Goal: Information Seeking & Learning: Learn about a topic

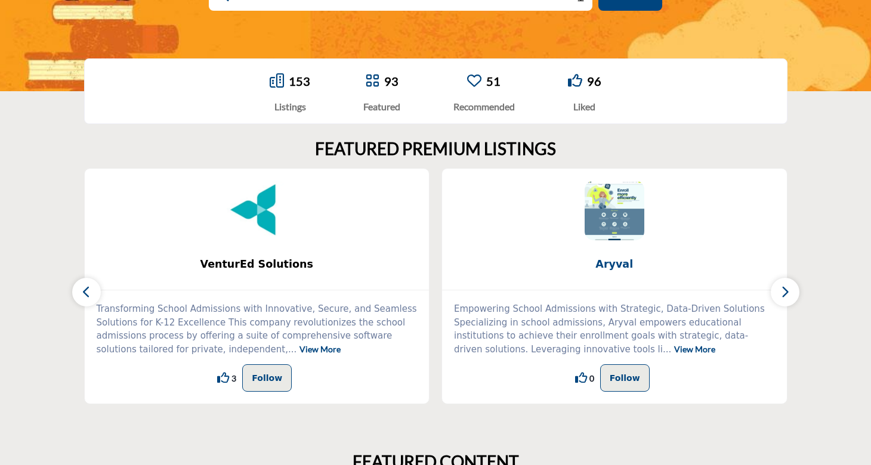
scroll to position [221, 0]
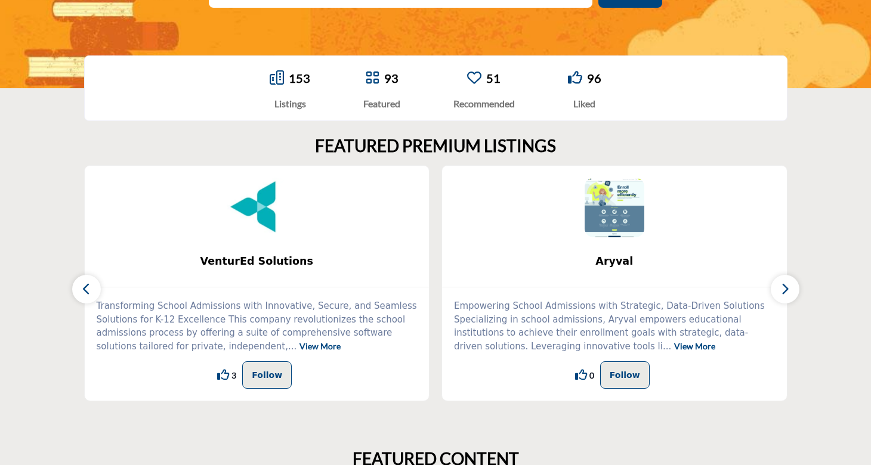
click at [791, 291] on button "button" at bounding box center [785, 289] width 29 height 29
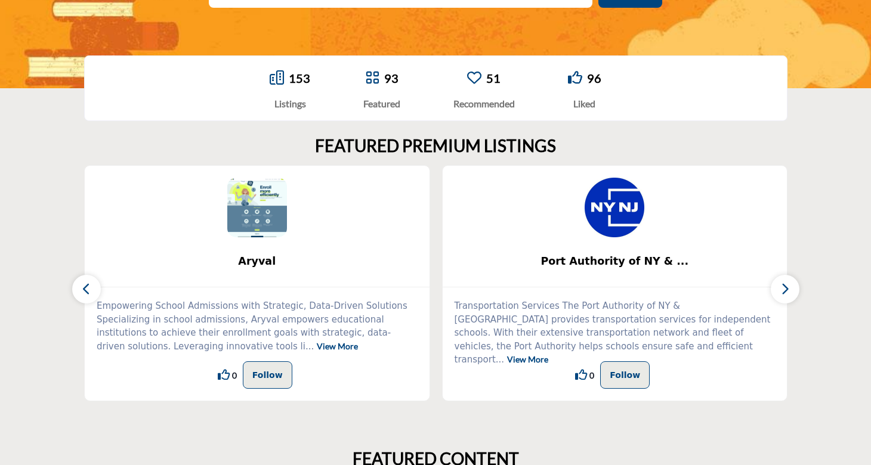
click at [791, 291] on button "button" at bounding box center [785, 289] width 29 height 29
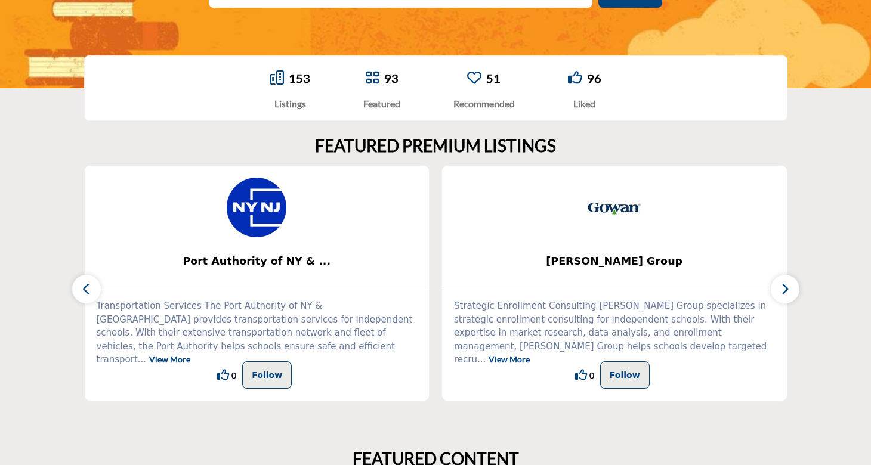
click at [791, 291] on button "button" at bounding box center [785, 289] width 29 height 29
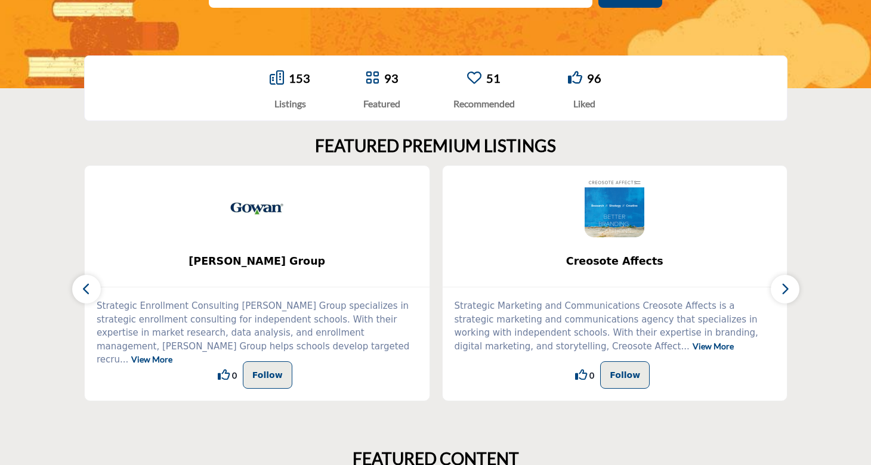
click at [791, 291] on button "button" at bounding box center [785, 289] width 29 height 29
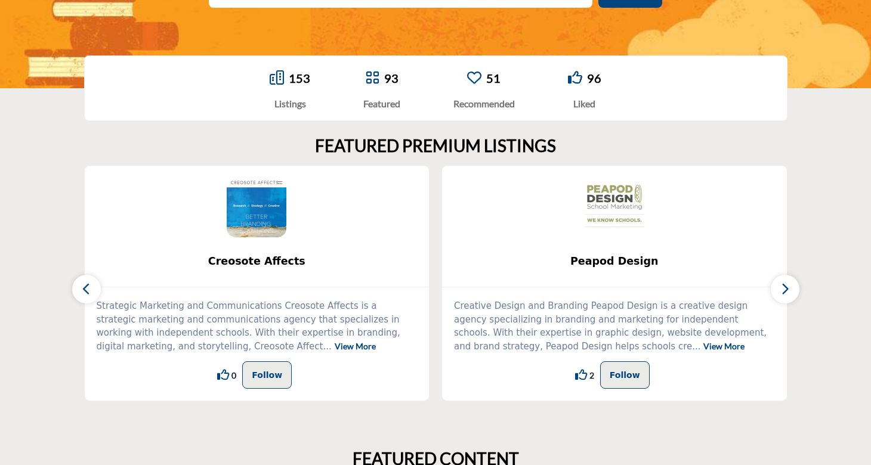
click at [581, 376] on icon at bounding box center [581, 375] width 12 height 12
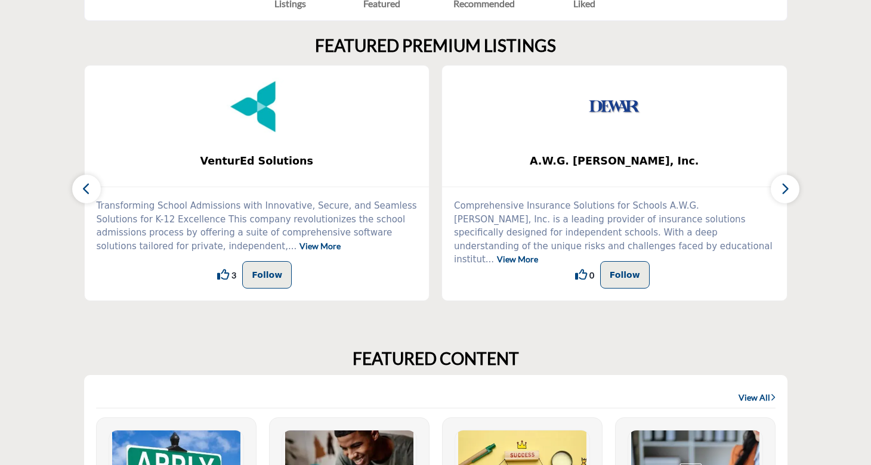
scroll to position [320, 0]
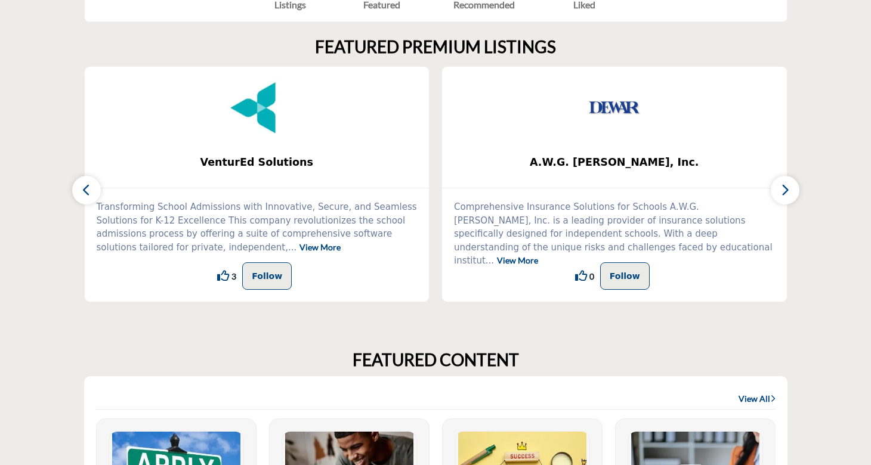
click at [781, 195] on icon "button" at bounding box center [786, 190] width 10 height 15
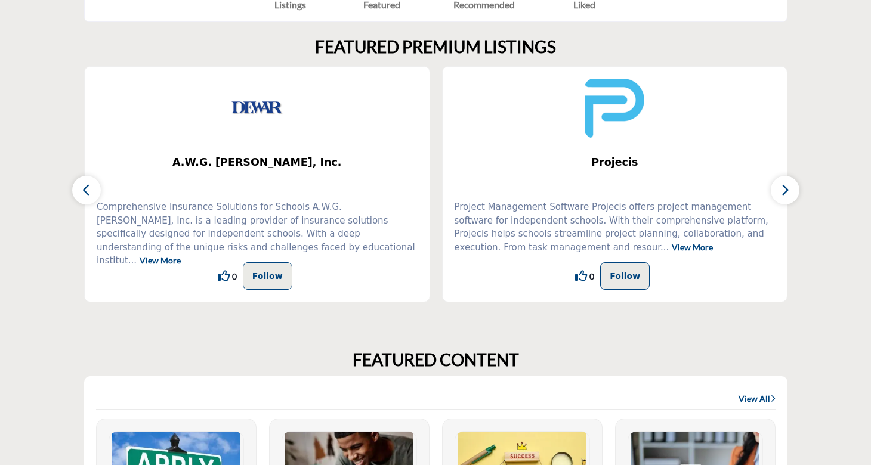
click at [781, 195] on icon "button" at bounding box center [786, 190] width 10 height 15
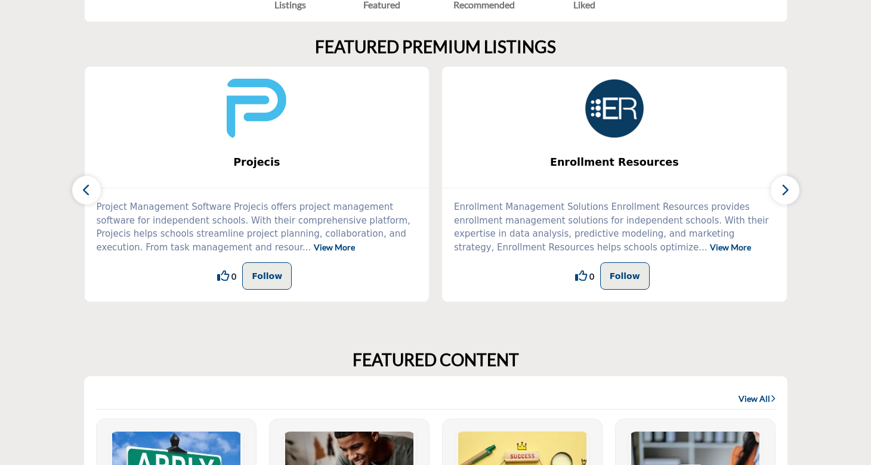
click at [781, 195] on icon "button" at bounding box center [786, 190] width 10 height 15
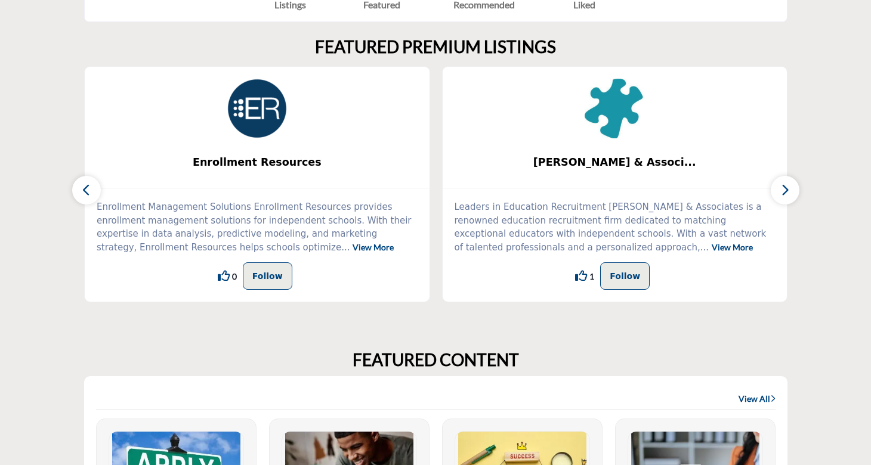
click at [781, 195] on icon "button" at bounding box center [786, 190] width 10 height 15
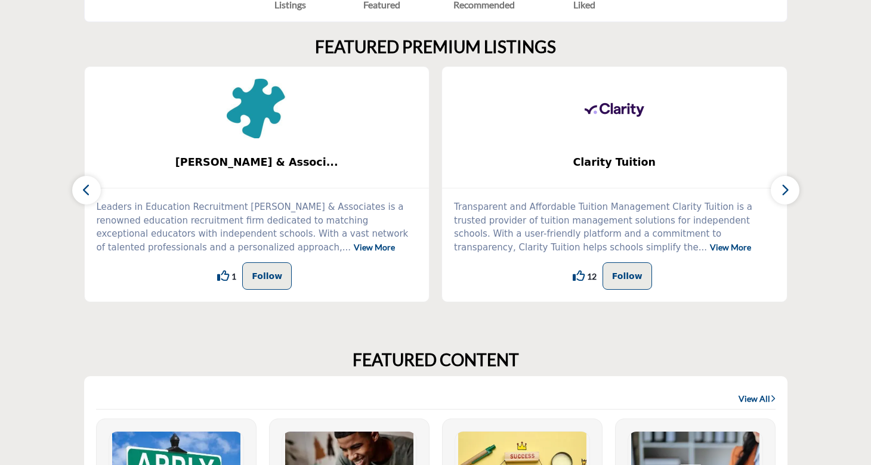
click at [781, 195] on icon "button" at bounding box center [786, 190] width 10 height 15
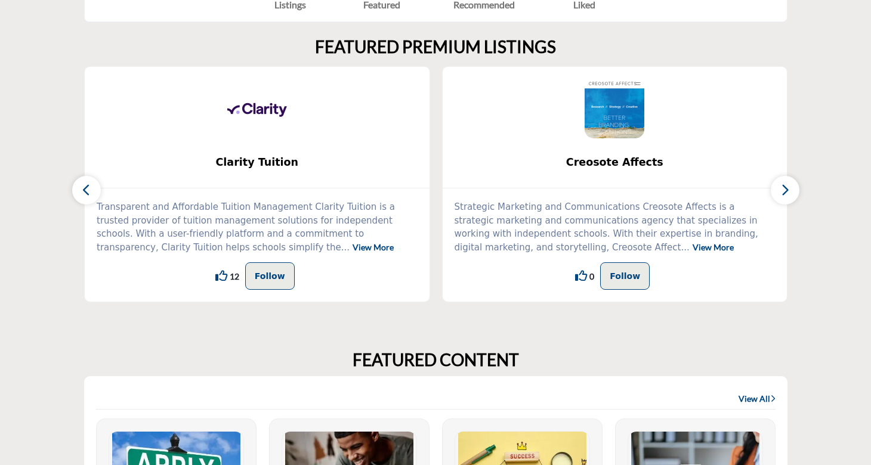
click at [781, 195] on icon "button" at bounding box center [786, 190] width 10 height 15
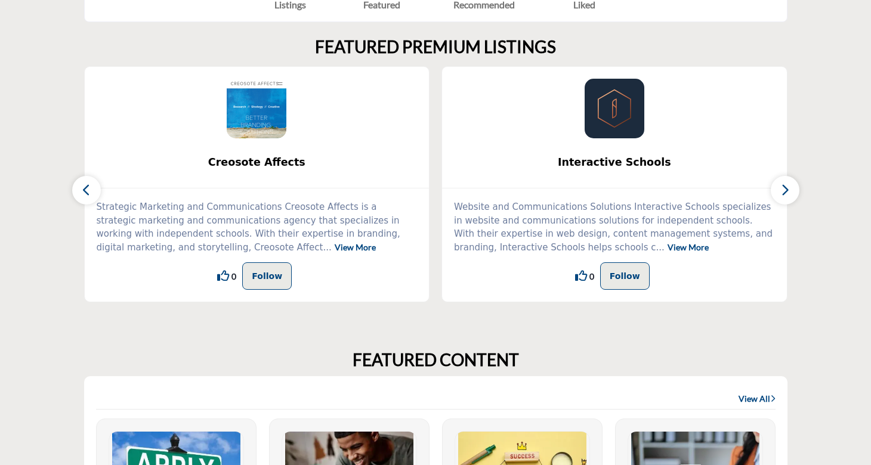
click at [781, 195] on icon "button" at bounding box center [786, 190] width 10 height 15
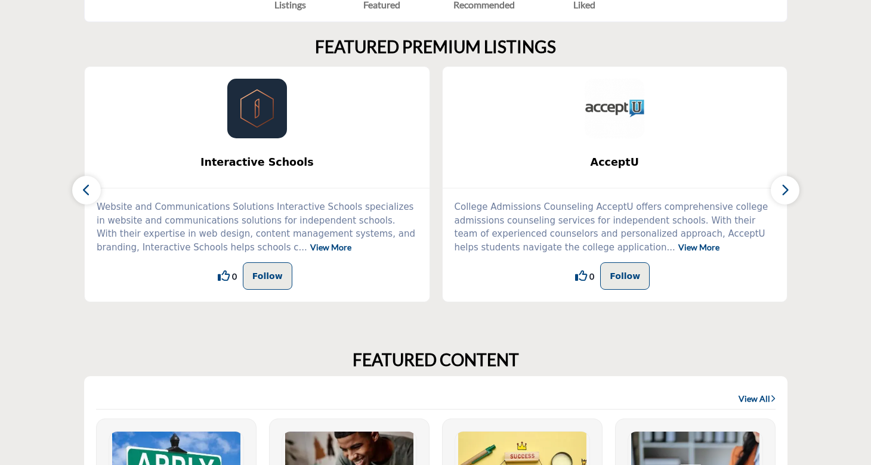
click at [781, 195] on icon "button" at bounding box center [786, 190] width 10 height 15
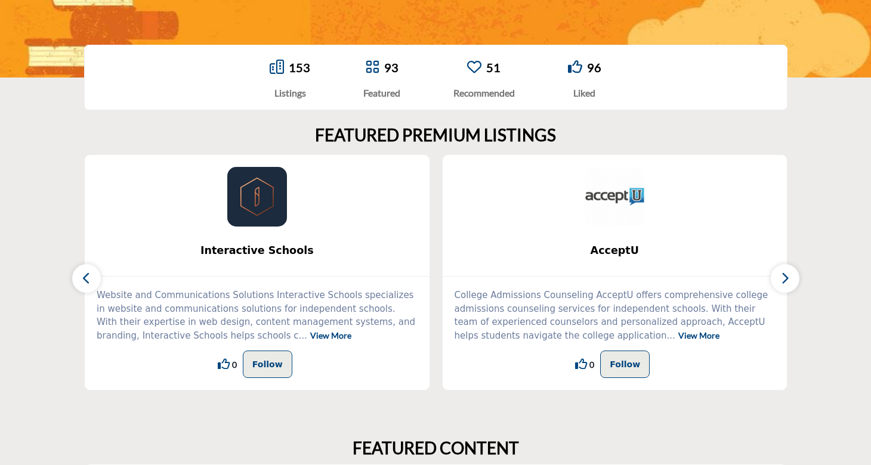
scroll to position [245, 0]
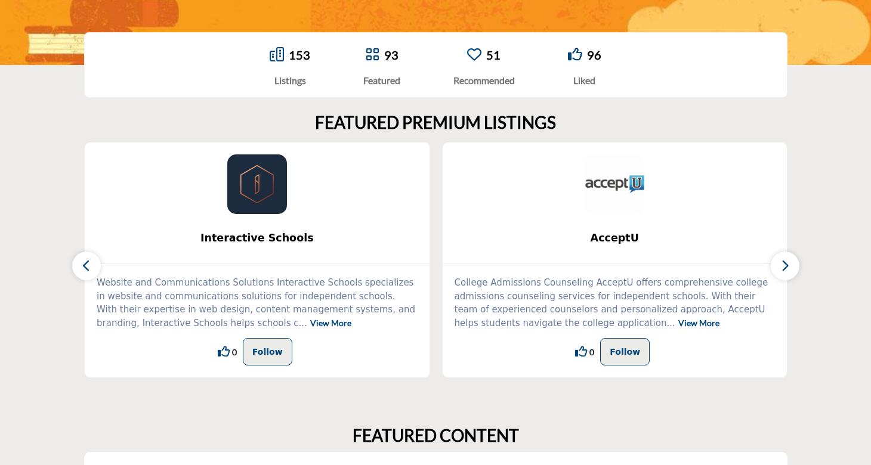
click at [782, 268] on icon "button" at bounding box center [786, 265] width 10 height 15
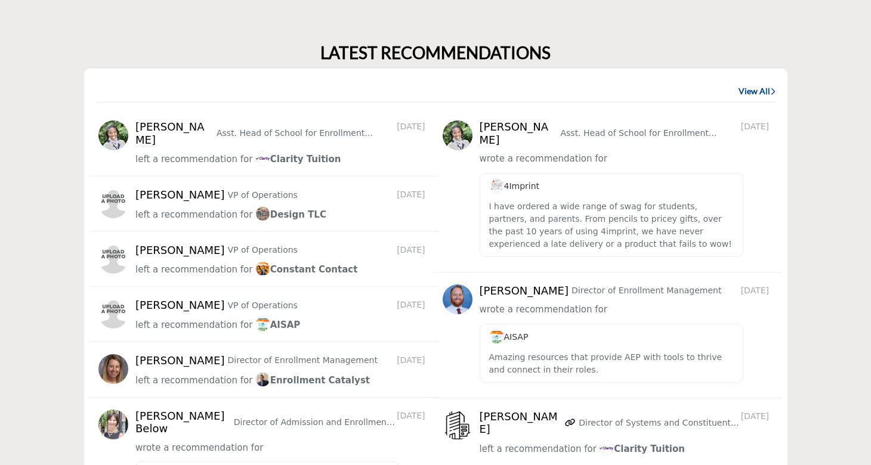
scroll to position [1374, 0]
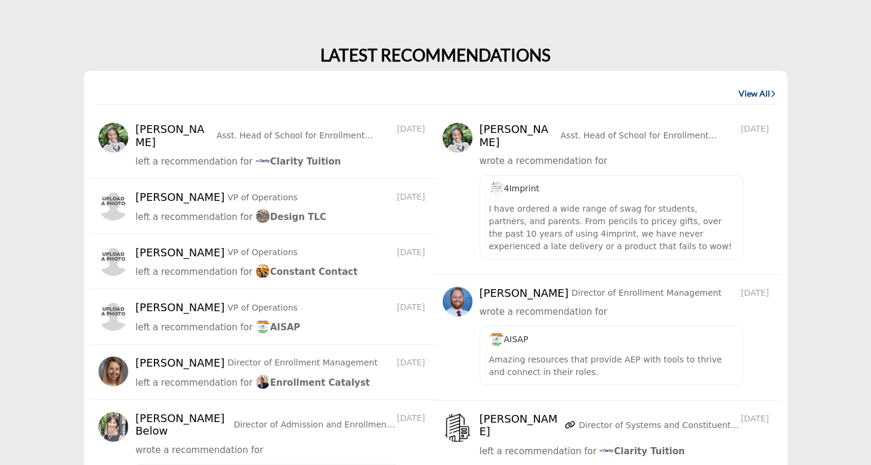
click at [766, 88] on link "View All" at bounding box center [757, 94] width 37 height 12
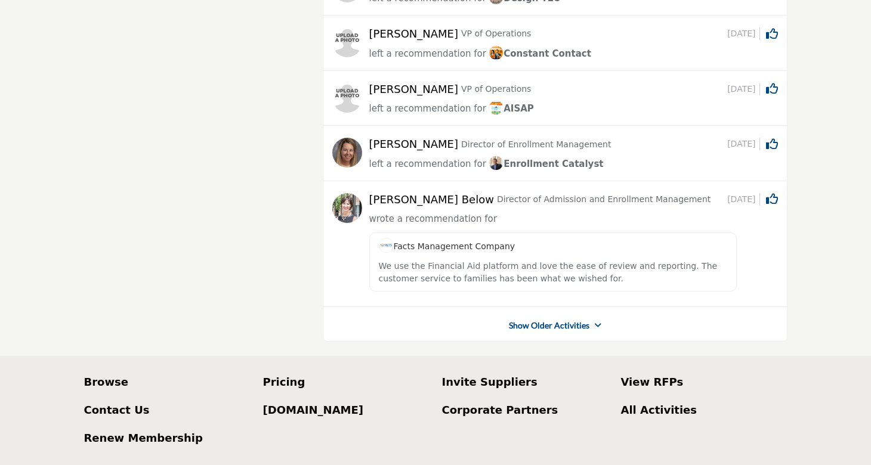
scroll to position [218, 0]
click at [565, 324] on link "Show Older Activities" at bounding box center [549, 325] width 81 height 12
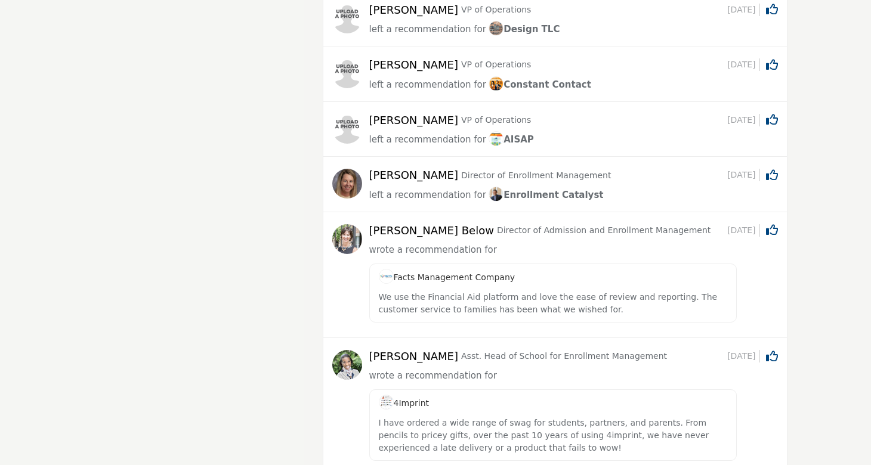
scroll to position [0, 0]
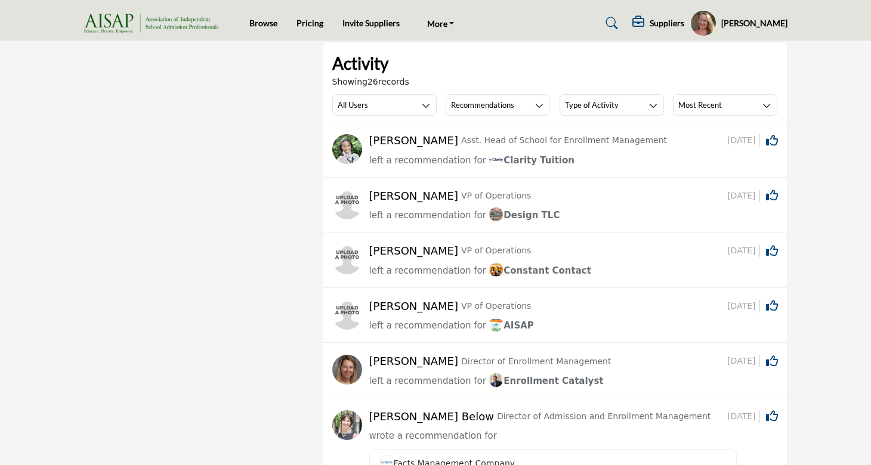
click at [132, 19] on img at bounding box center [154, 24] width 140 height 20
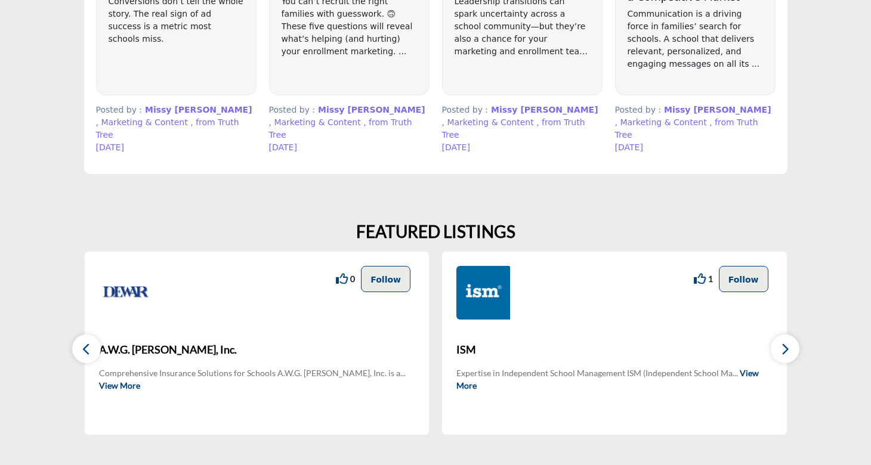
scroll to position [937, 0]
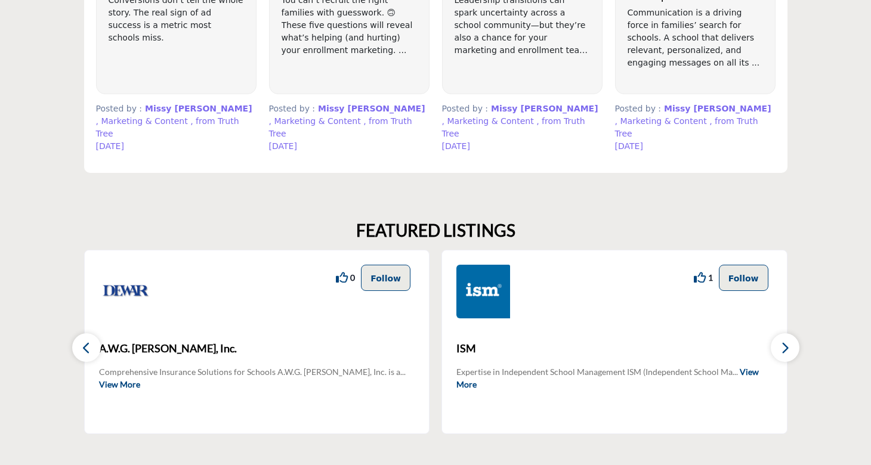
click at [785, 341] on icon "button" at bounding box center [786, 348] width 10 height 15
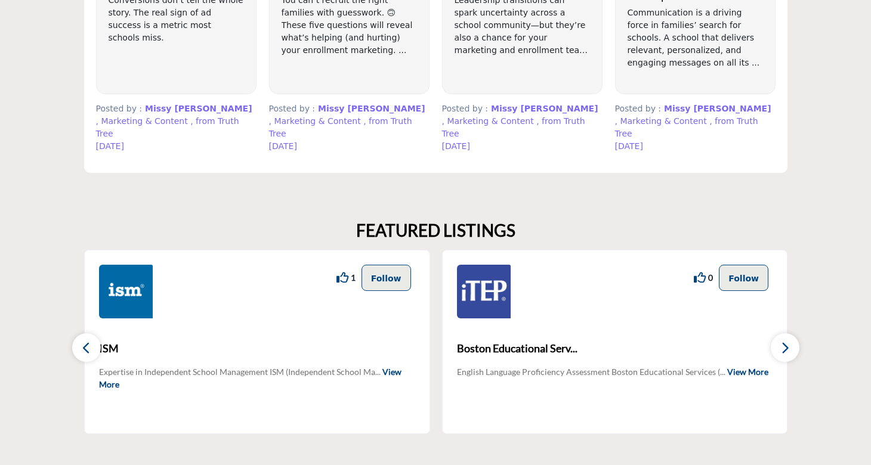
click at [785, 341] on icon "button" at bounding box center [786, 348] width 10 height 15
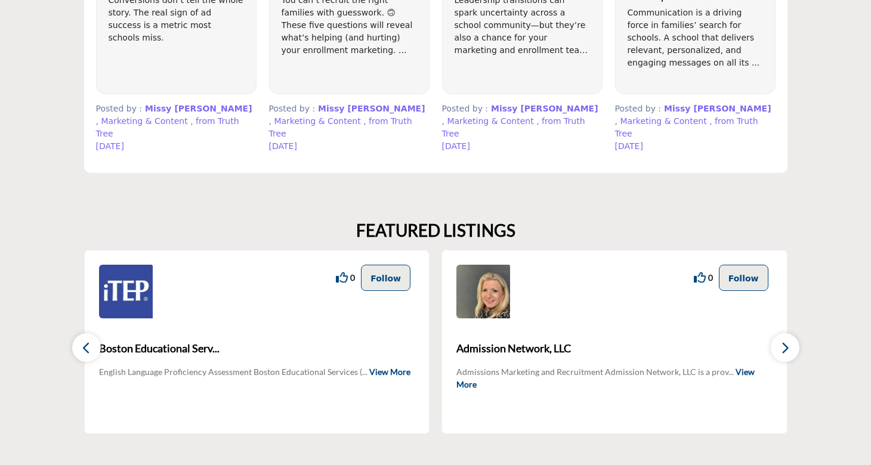
click at [785, 341] on icon "button" at bounding box center [786, 348] width 10 height 15
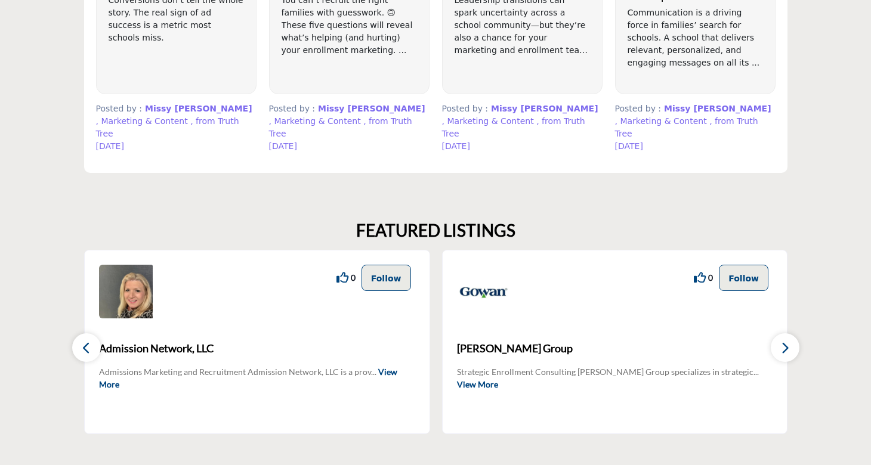
click at [785, 341] on icon "button" at bounding box center [786, 348] width 10 height 15
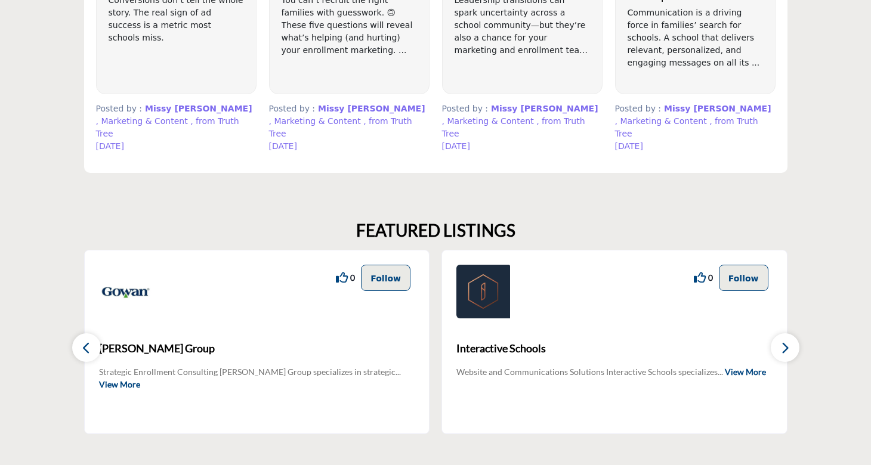
click at [785, 341] on icon "button" at bounding box center [786, 348] width 10 height 15
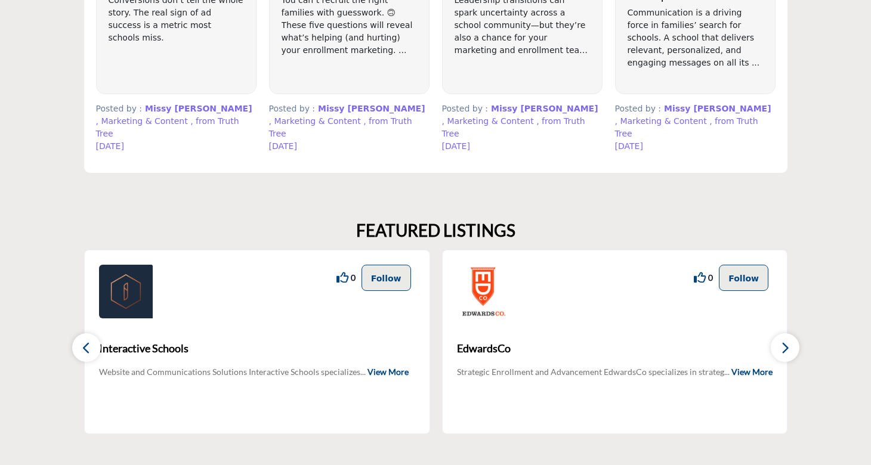
click at [785, 341] on icon "button" at bounding box center [786, 348] width 10 height 15
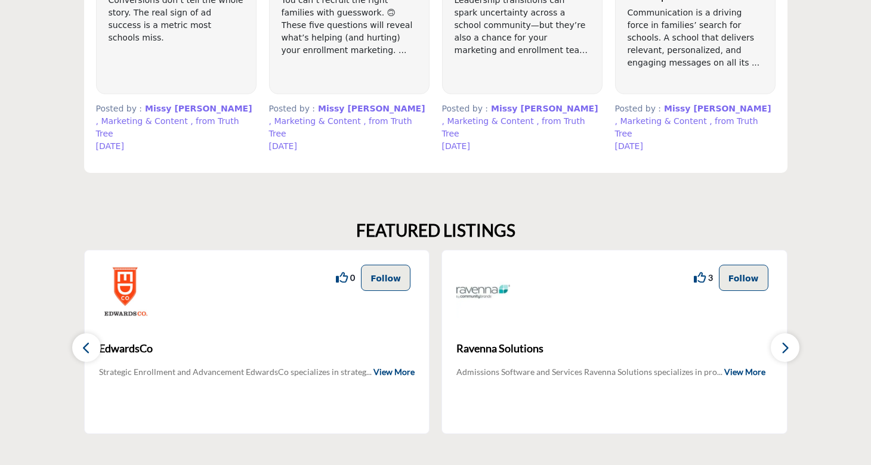
click at [785, 341] on icon "button" at bounding box center [786, 348] width 10 height 15
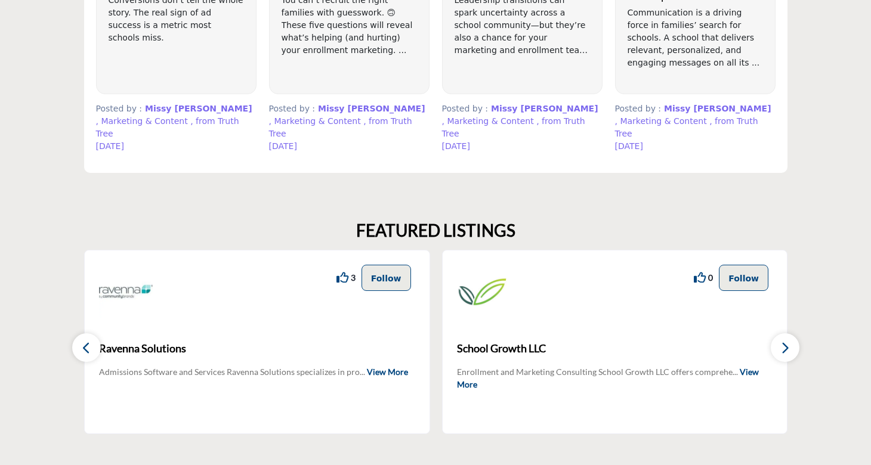
click at [785, 341] on icon "button" at bounding box center [786, 348] width 10 height 15
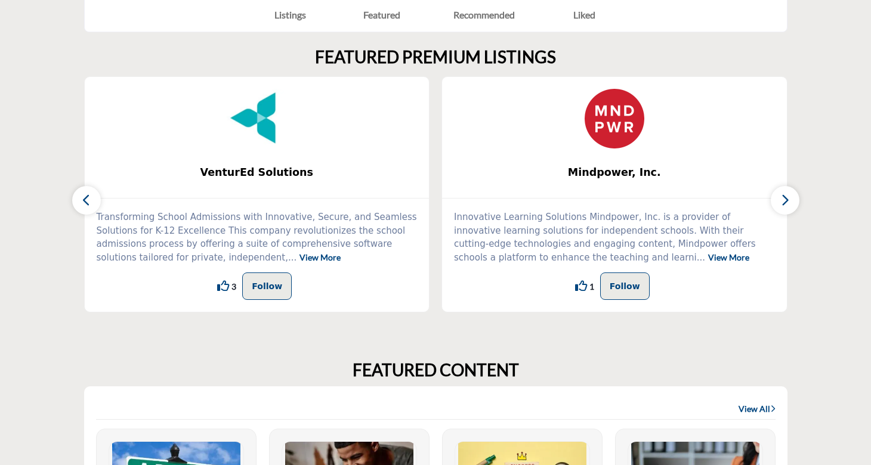
scroll to position [0, 0]
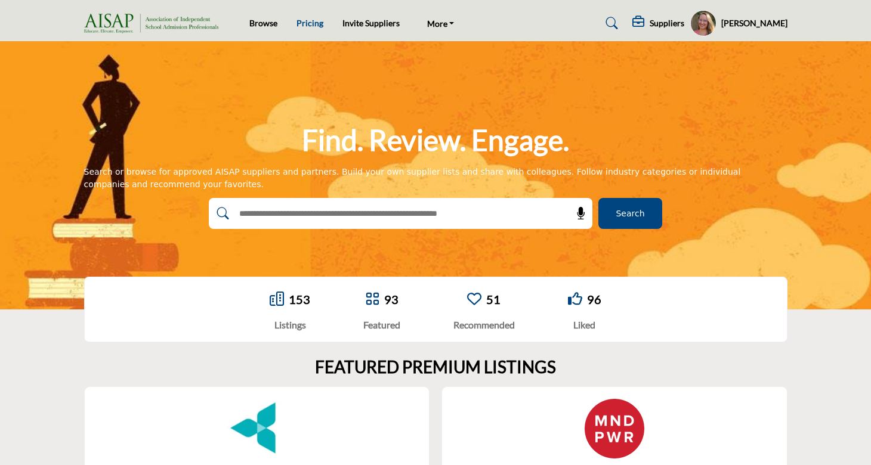
click at [311, 21] on link "Pricing" at bounding box center [310, 23] width 27 height 10
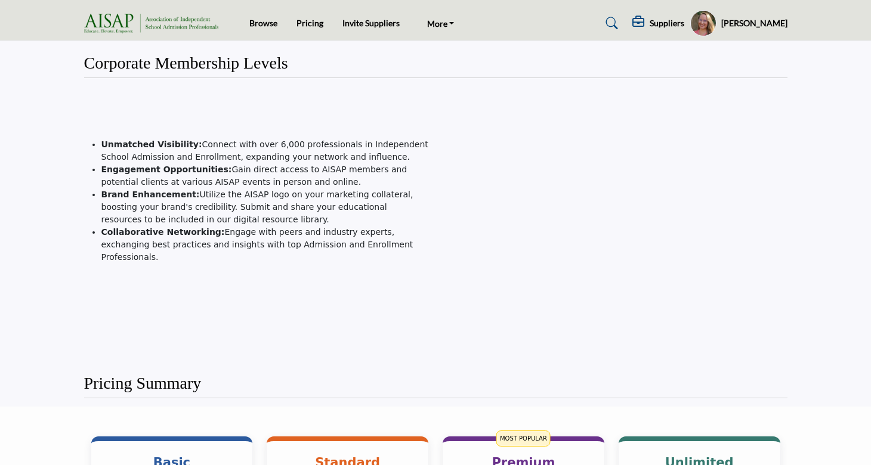
click at [175, 26] on img at bounding box center [154, 24] width 140 height 20
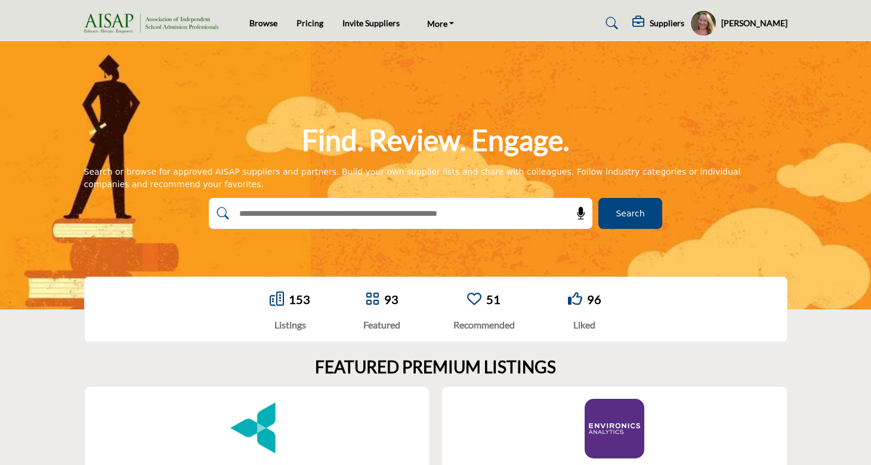
click at [299, 304] on link "153" at bounding box center [299, 299] width 21 height 14
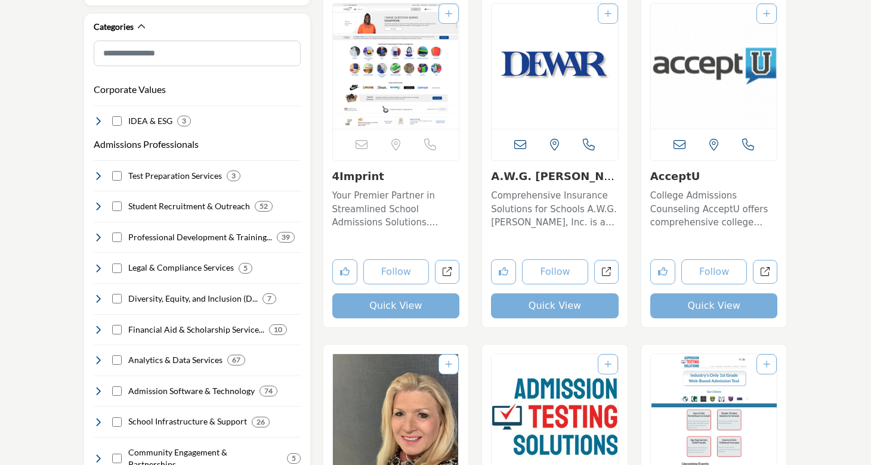
scroll to position [291, 0]
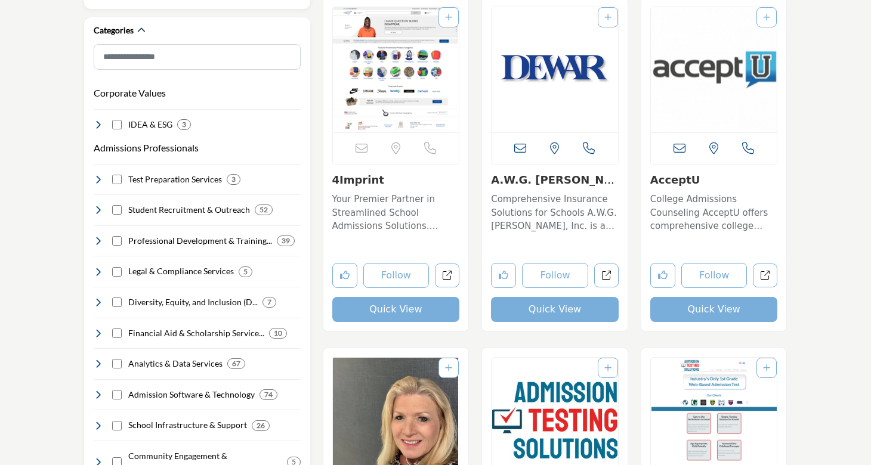
click at [684, 183] on link "AcceptU" at bounding box center [675, 180] width 50 height 13
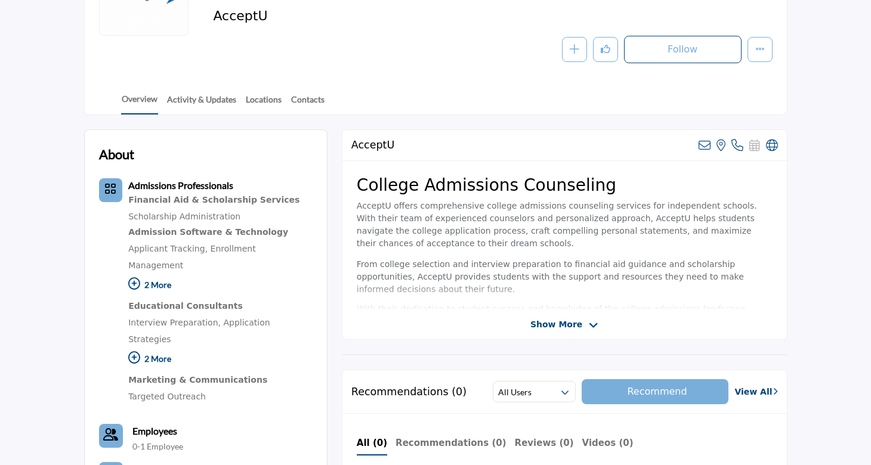
scroll to position [209, 0]
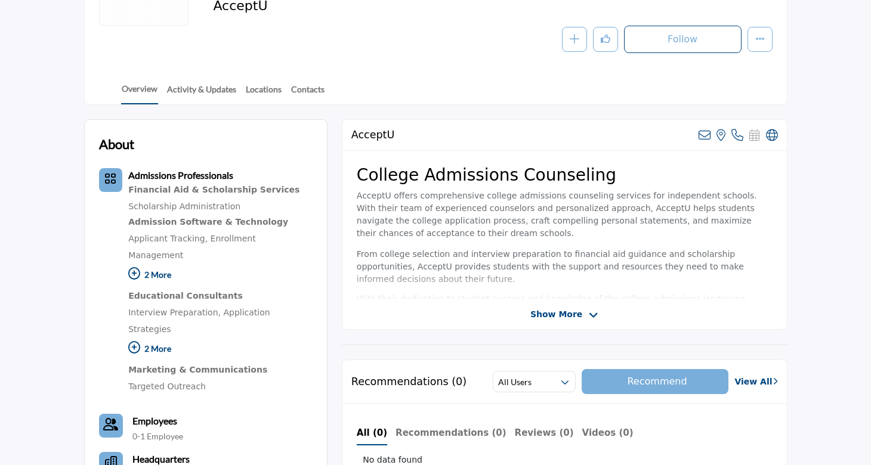
click at [699, 309] on div "Show More" at bounding box center [565, 315] width 445 height 13
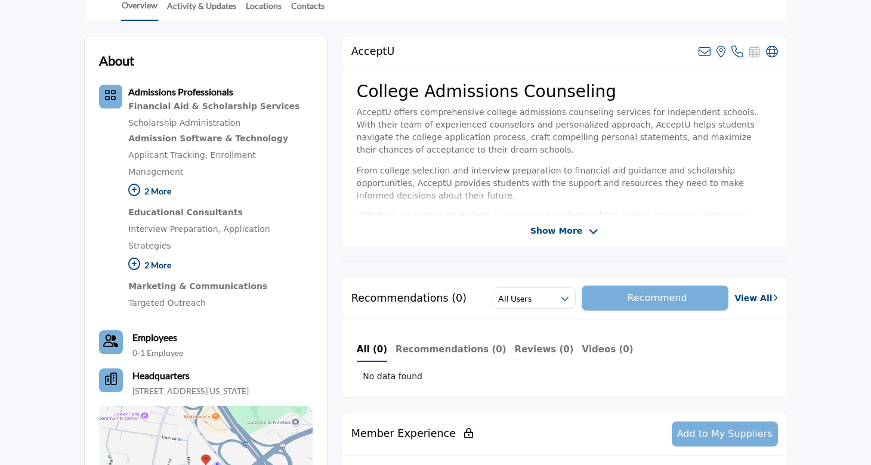
scroll to position [321, 0]
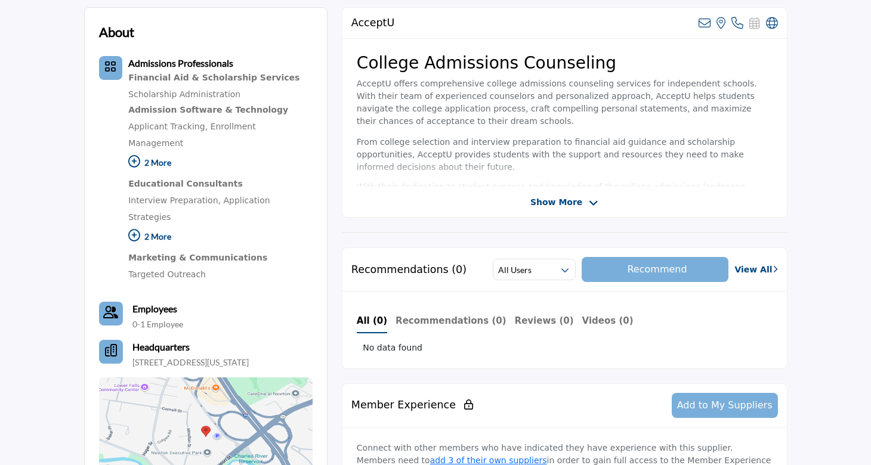
click at [560, 199] on span "Show More" at bounding box center [557, 202] width 52 height 13
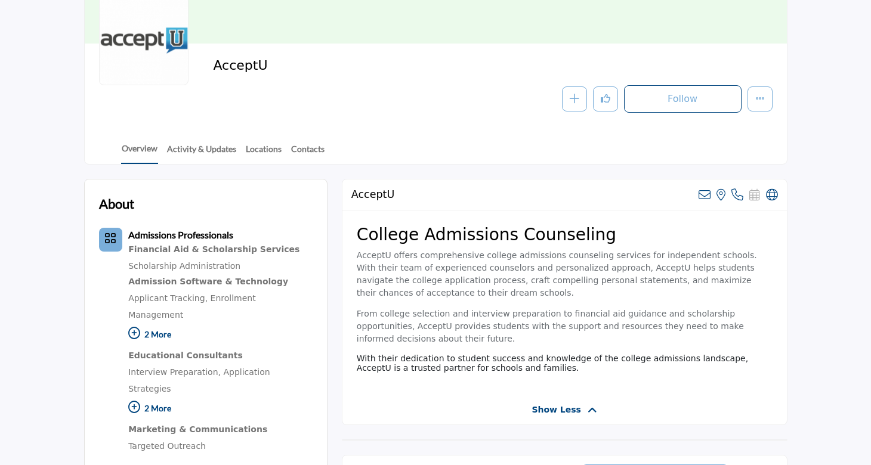
scroll to position [169, 0]
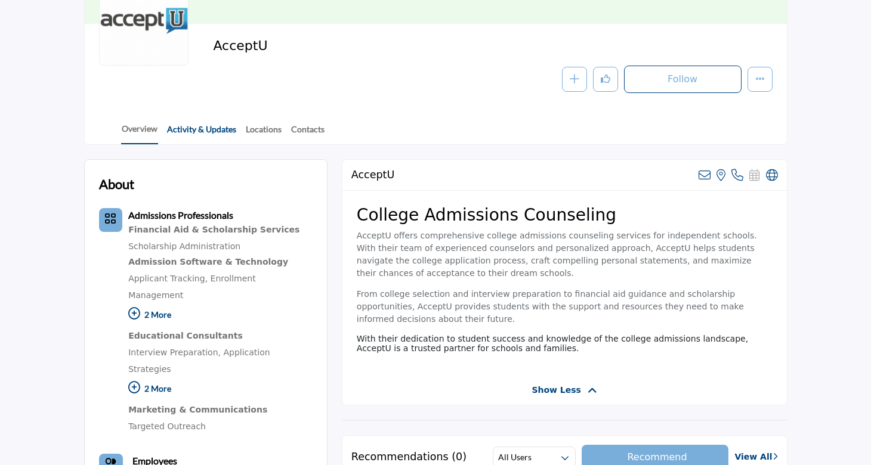
click at [217, 126] on link "Activity & Updates" at bounding box center [201, 133] width 70 height 21
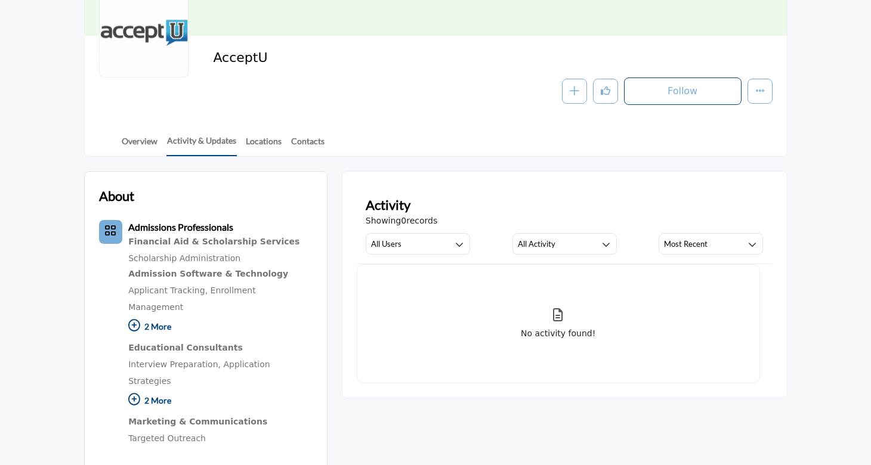
scroll to position [174, 0]
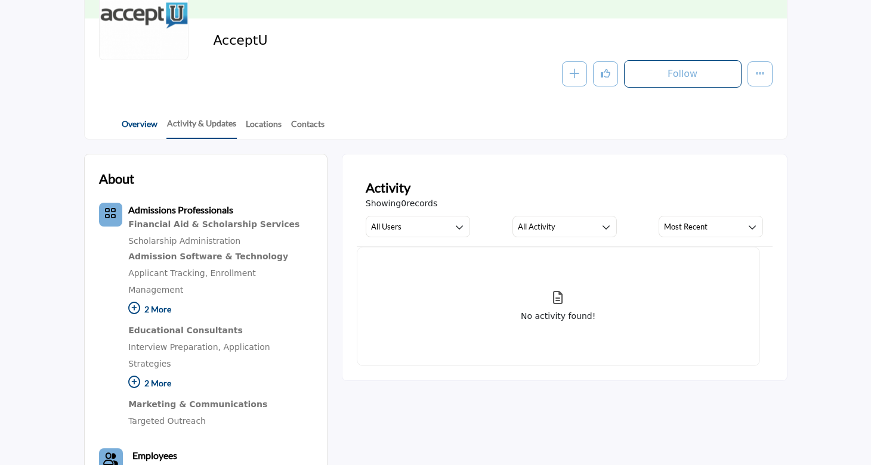
click at [144, 127] on link "Overview" at bounding box center [139, 128] width 37 height 21
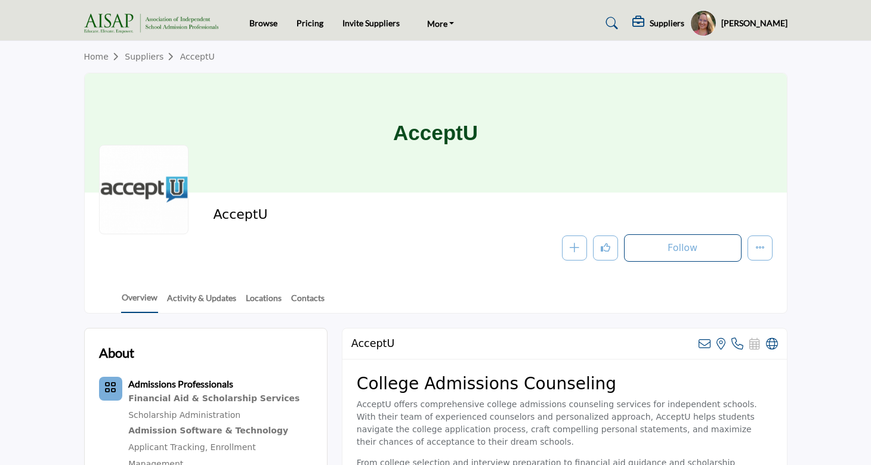
click at [133, 24] on img at bounding box center [154, 24] width 140 height 20
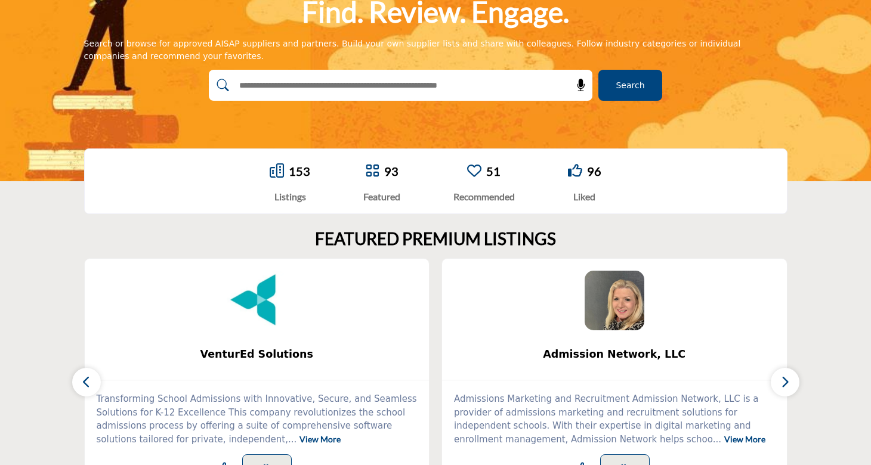
scroll to position [131, 0]
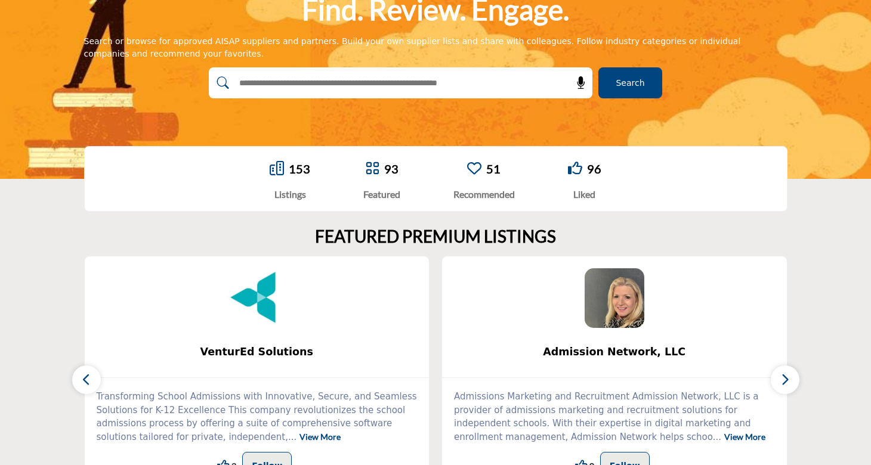
click at [386, 171] on link "93" at bounding box center [391, 169] width 14 height 14
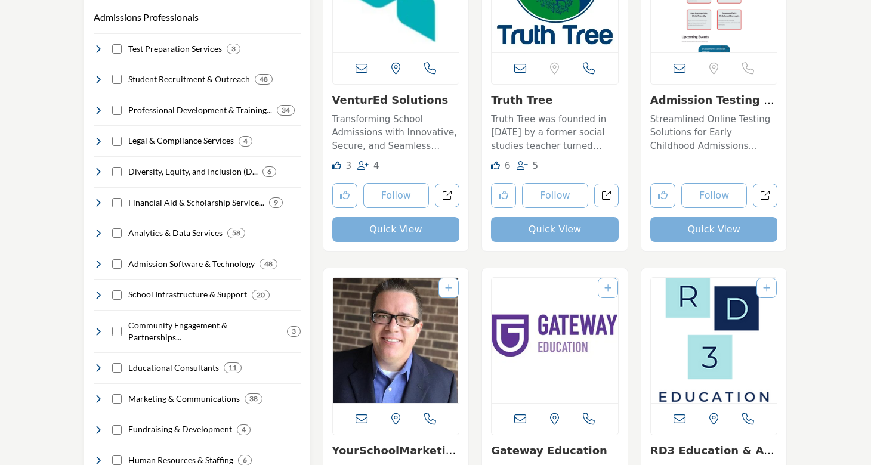
scroll to position [418, 0]
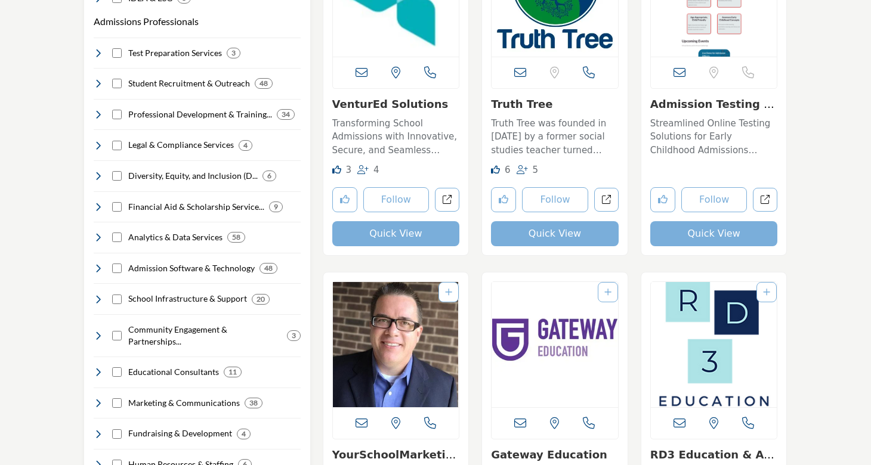
click at [721, 104] on link "Admission Testing So..." at bounding box center [712, 111] width 124 height 26
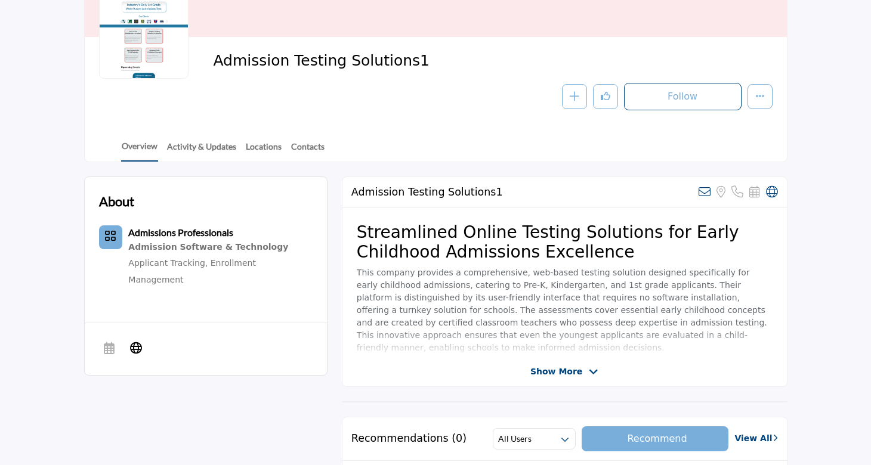
scroll to position [168, 0]
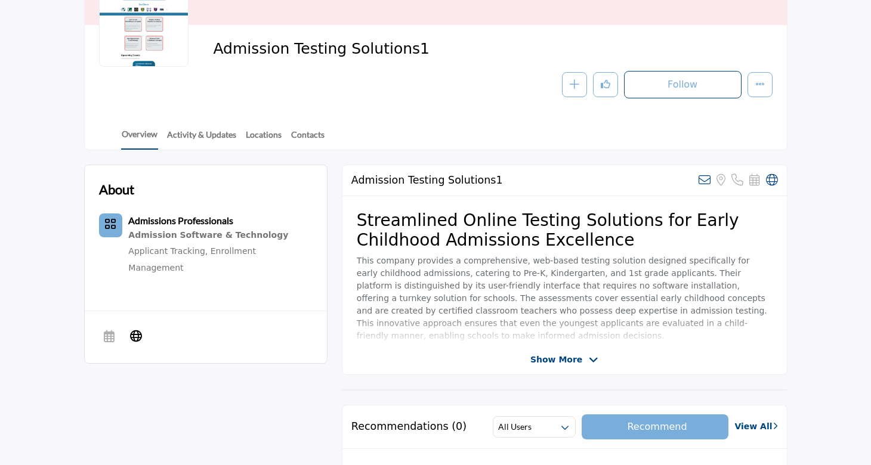
click at [540, 357] on span "Show More" at bounding box center [557, 360] width 52 height 13
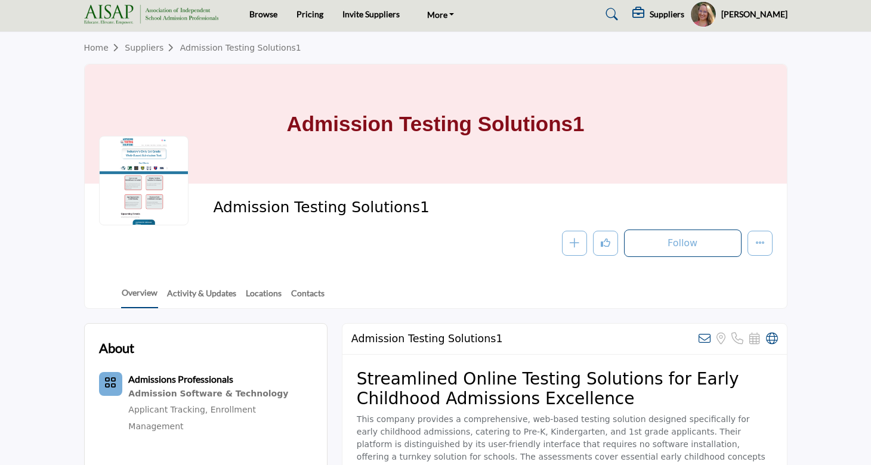
scroll to position [0, 0]
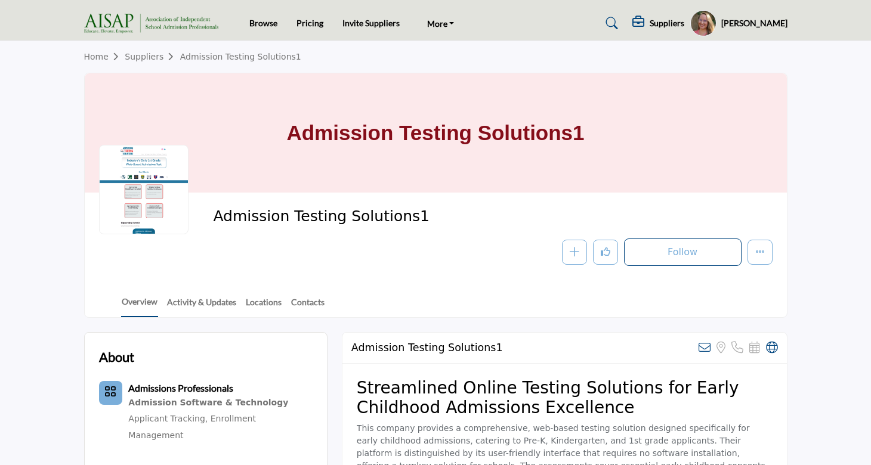
click at [143, 195] on div at bounding box center [144, 190] width 90 height 90
click at [137, 23] on img at bounding box center [154, 24] width 140 height 20
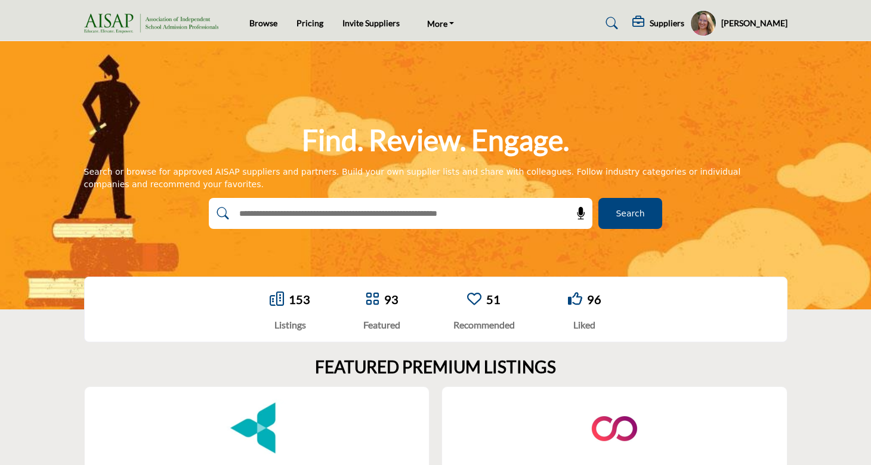
click at [665, 26] on h5 "Suppliers" at bounding box center [667, 23] width 35 height 11
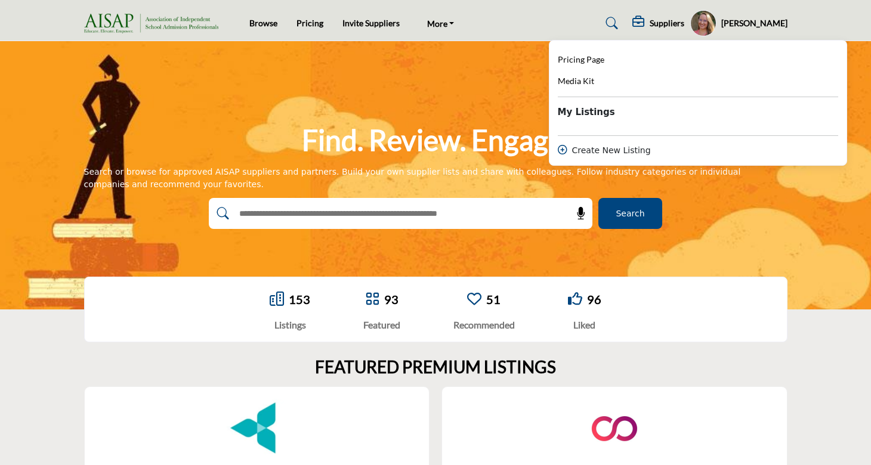
click at [591, 148] on div "Create New Listing" at bounding box center [698, 150] width 280 height 13
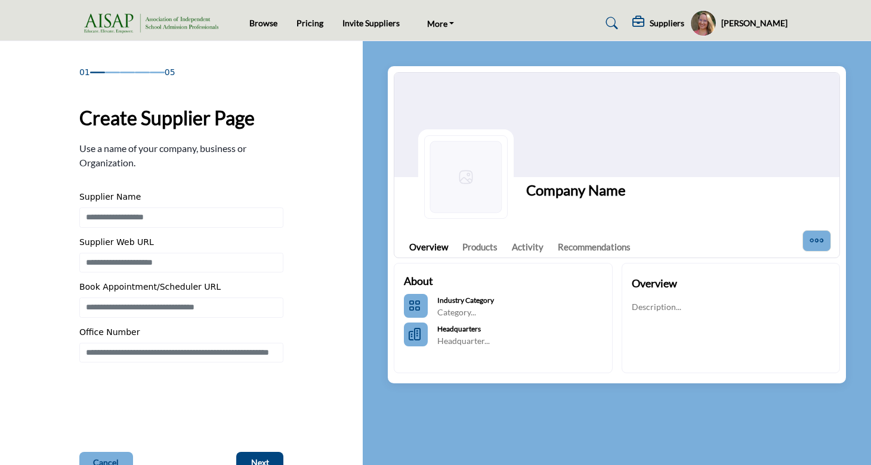
click at [183, 18] on img at bounding box center [154, 24] width 140 height 20
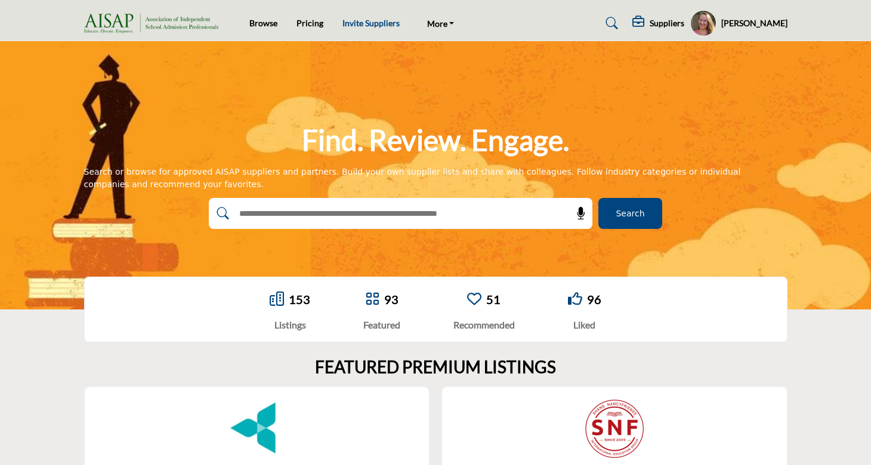
click at [361, 28] on link "Invite Suppliers" at bounding box center [371, 23] width 57 height 10
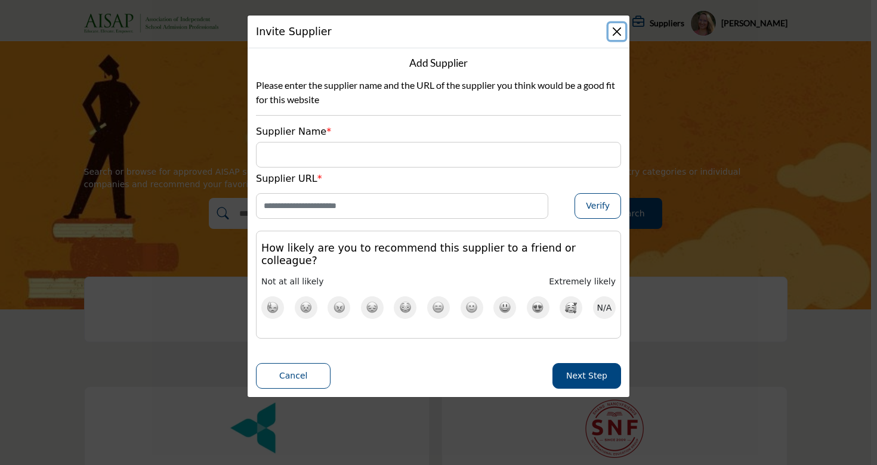
click at [618, 34] on button "Close" at bounding box center [617, 31] width 17 height 17
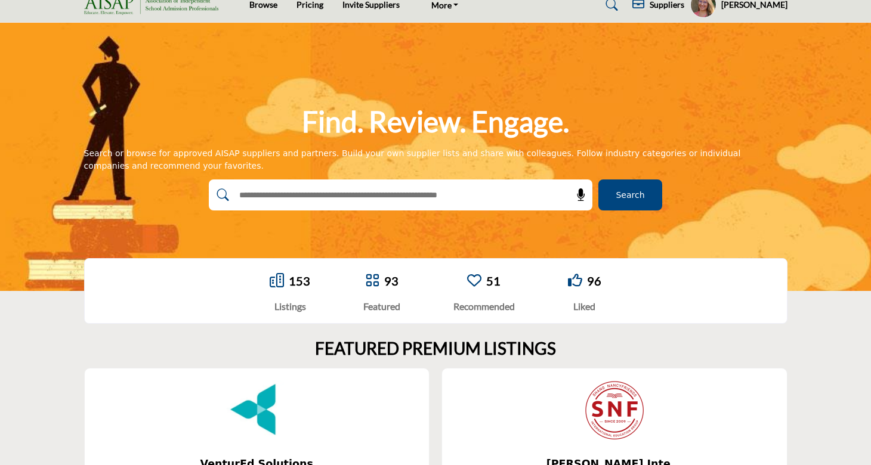
scroll to position [24, 0]
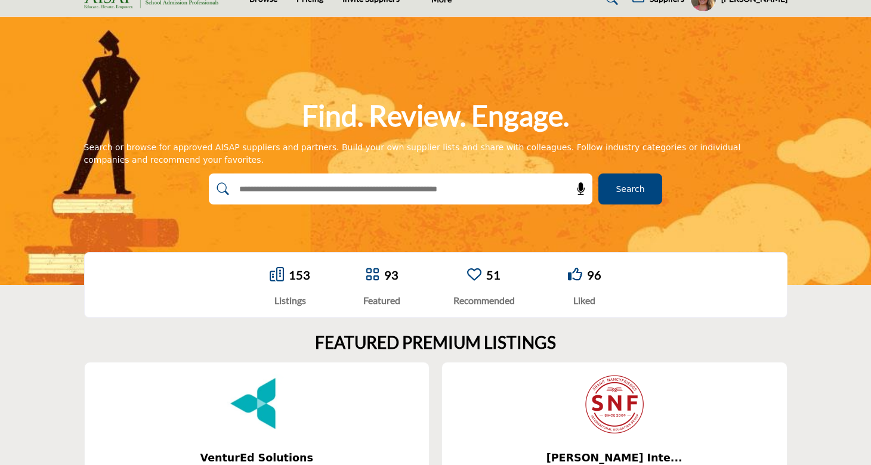
click at [519, 196] on div at bounding box center [388, 189] width 358 height 31
click at [493, 189] on input "text" at bounding box center [375, 189] width 285 height 18
type input "*****"
click at [599, 174] on button "Search" at bounding box center [631, 189] width 64 height 31
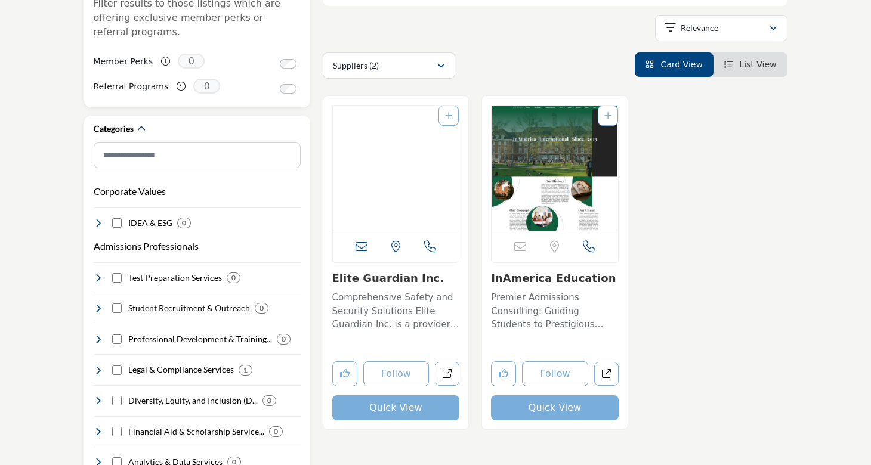
scroll to position [192, 0]
click at [417, 184] on img "Open Listing in new tab" at bounding box center [396, 168] width 127 height 125
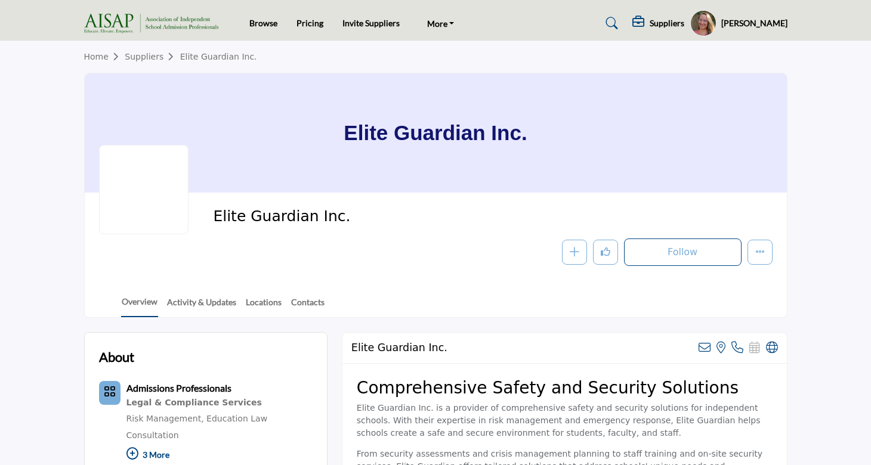
click at [195, 17] on img at bounding box center [154, 24] width 140 height 20
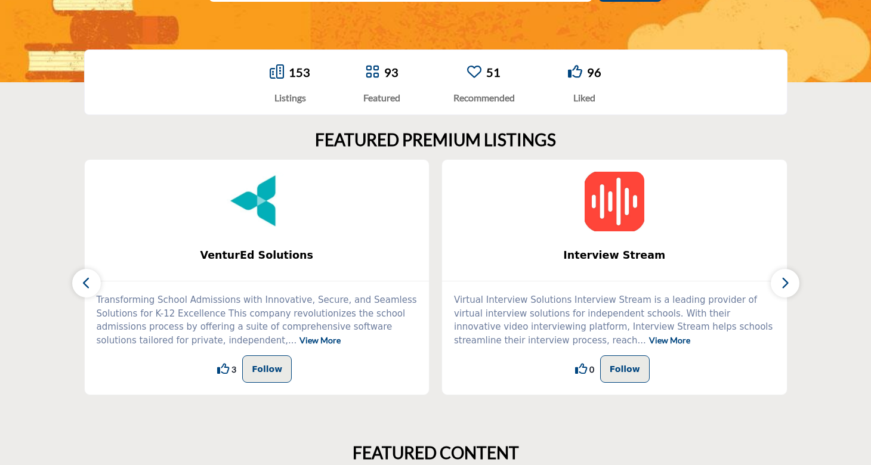
scroll to position [226, 0]
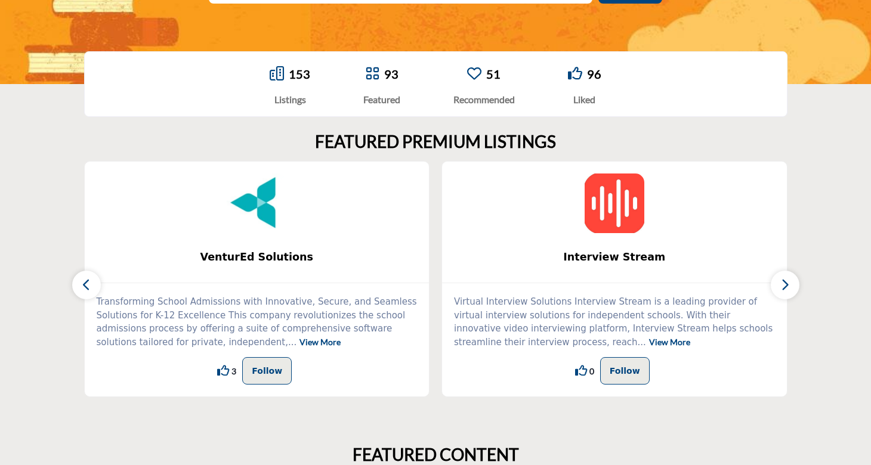
click at [787, 280] on icon "button" at bounding box center [786, 284] width 10 height 15
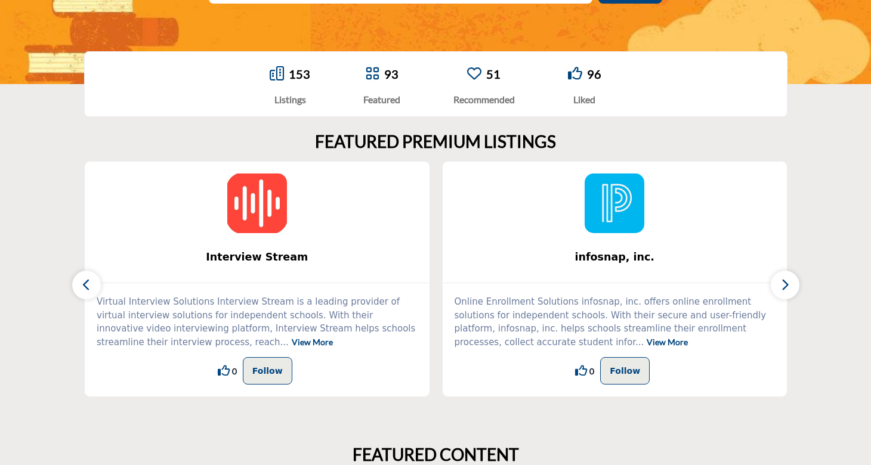
click at [787, 280] on icon "button" at bounding box center [786, 284] width 10 height 15
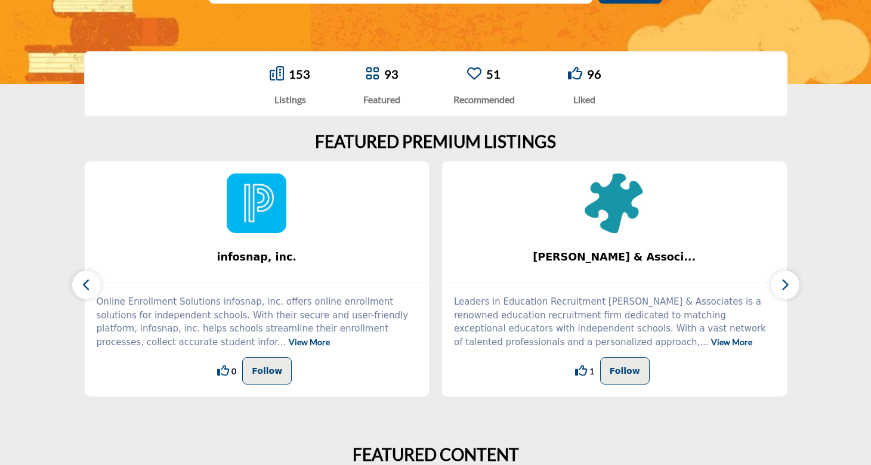
click at [787, 280] on icon "button" at bounding box center [786, 284] width 10 height 15
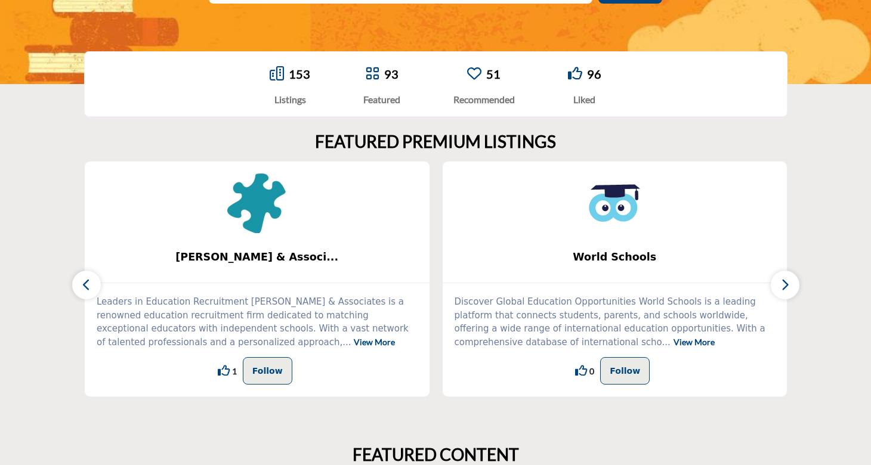
click at [787, 280] on icon "button" at bounding box center [786, 284] width 10 height 15
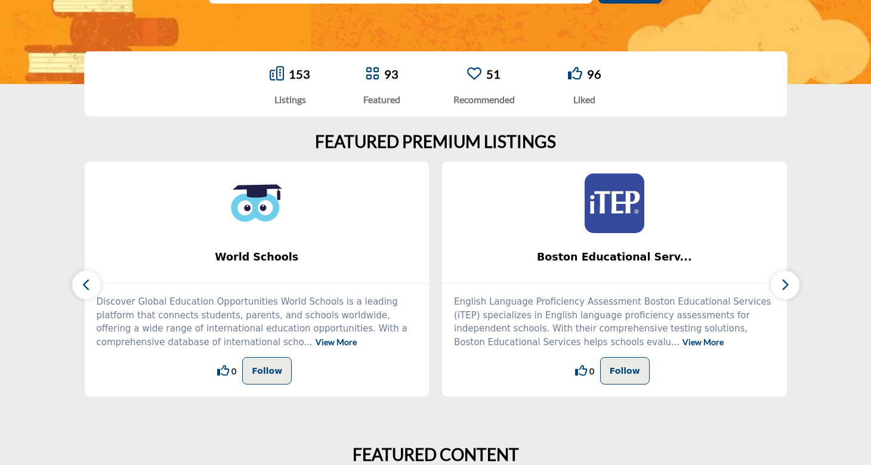
click at [787, 280] on icon "button" at bounding box center [786, 284] width 10 height 15
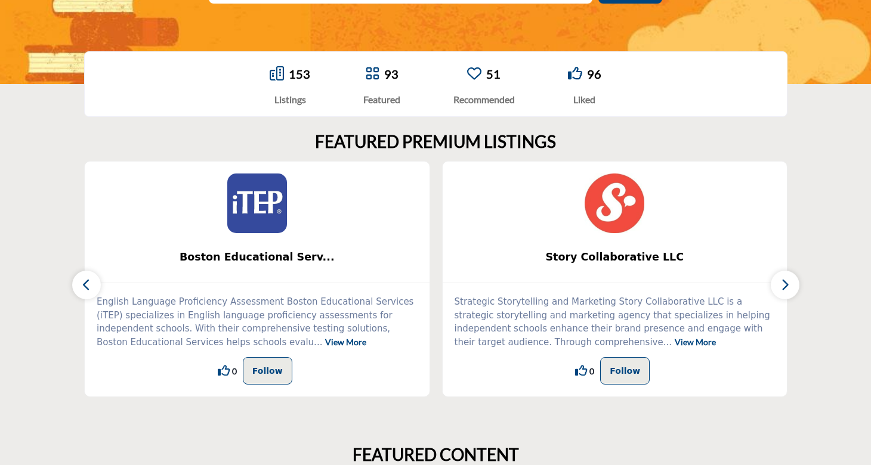
click at [787, 280] on icon "button" at bounding box center [786, 284] width 10 height 15
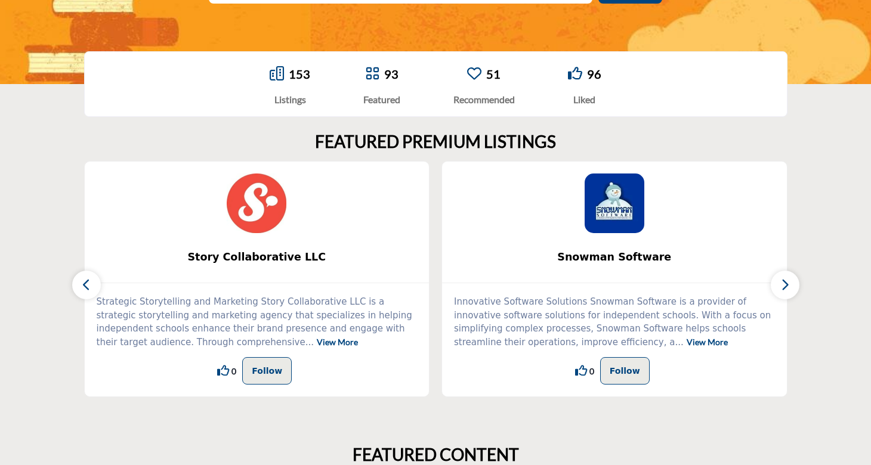
click at [787, 280] on icon "button" at bounding box center [786, 284] width 10 height 15
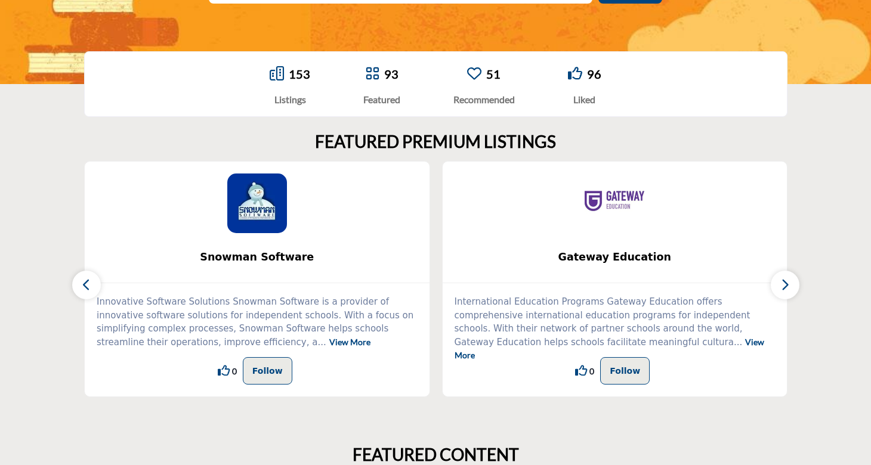
click at [787, 280] on icon "button" at bounding box center [786, 284] width 10 height 15
click at [90, 285] on icon "button" at bounding box center [87, 284] width 10 height 15
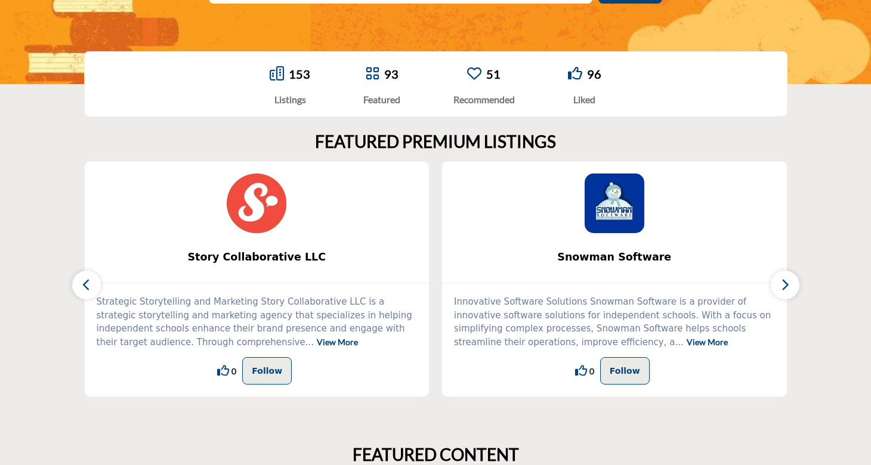
click at [90, 285] on icon "button" at bounding box center [87, 284] width 10 height 15
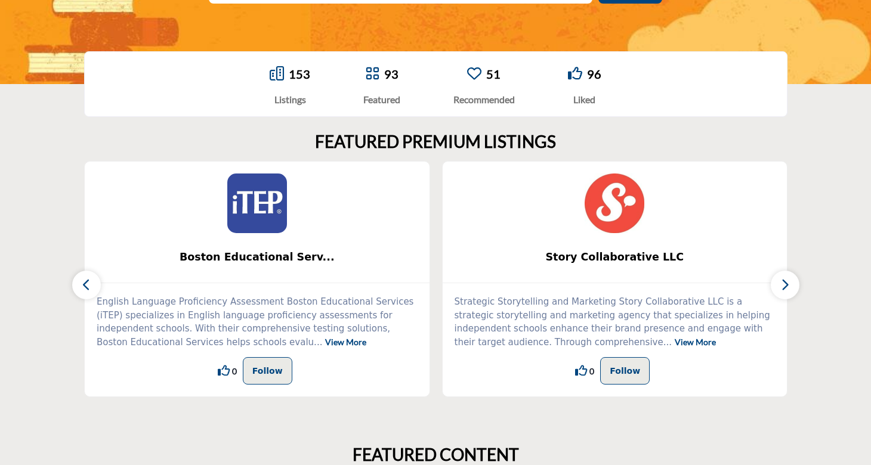
click at [90, 285] on icon "button" at bounding box center [87, 284] width 10 height 15
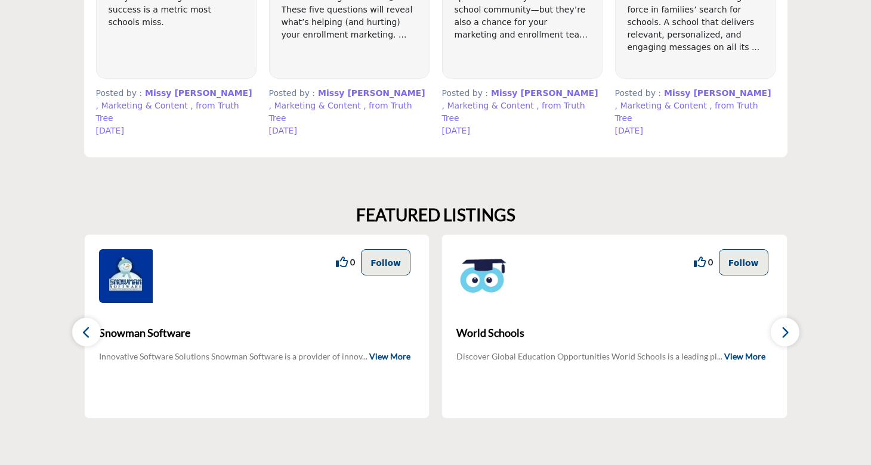
scroll to position [955, 0]
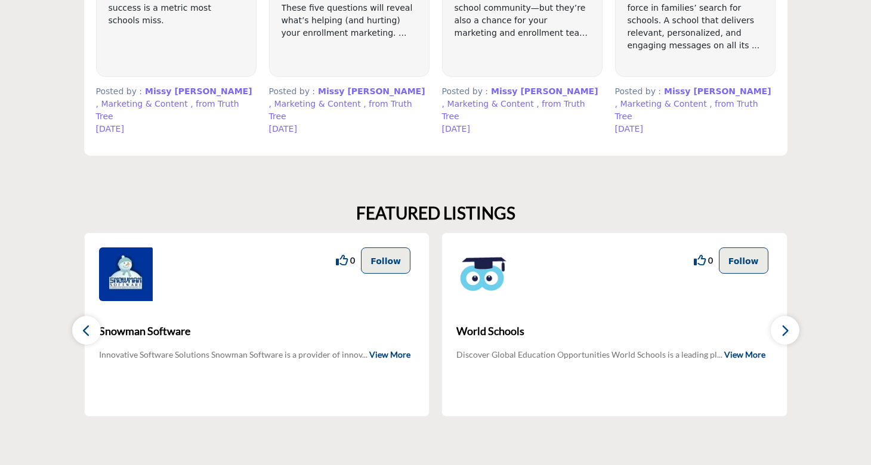
click at [90, 323] on icon "button" at bounding box center [87, 330] width 10 height 15
click at [788, 323] on icon "button" at bounding box center [786, 330] width 10 height 15
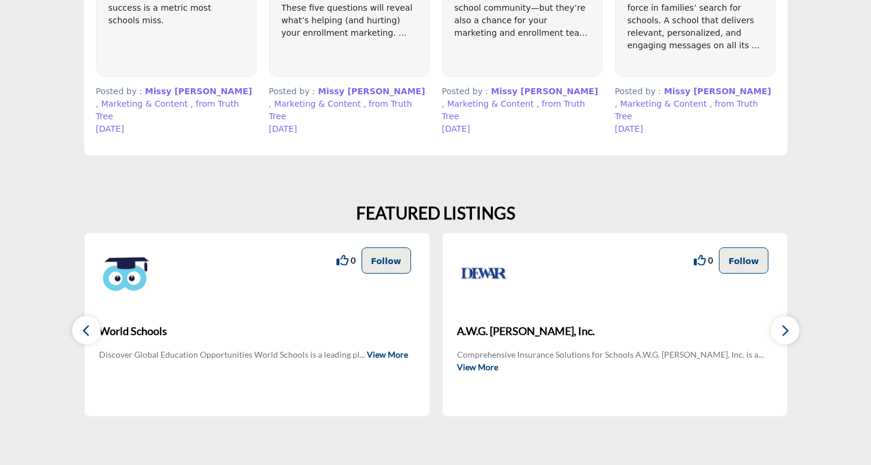
click at [788, 323] on icon "button" at bounding box center [786, 330] width 10 height 15
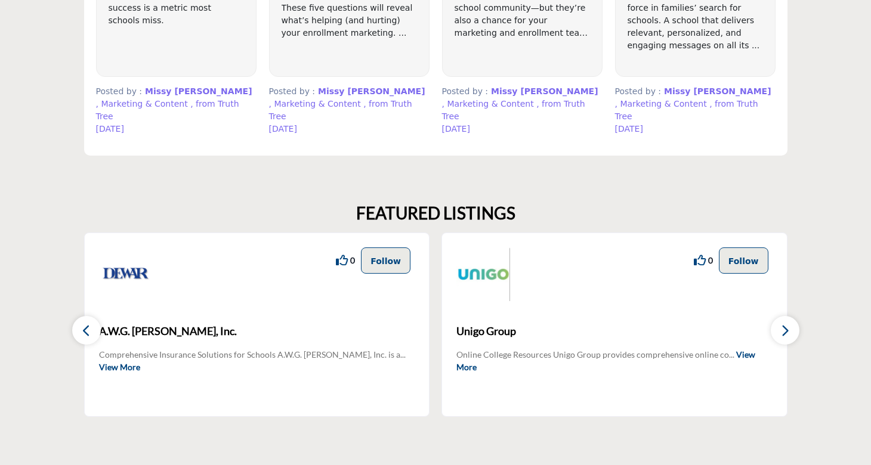
click at [788, 323] on icon "button" at bounding box center [786, 330] width 10 height 15
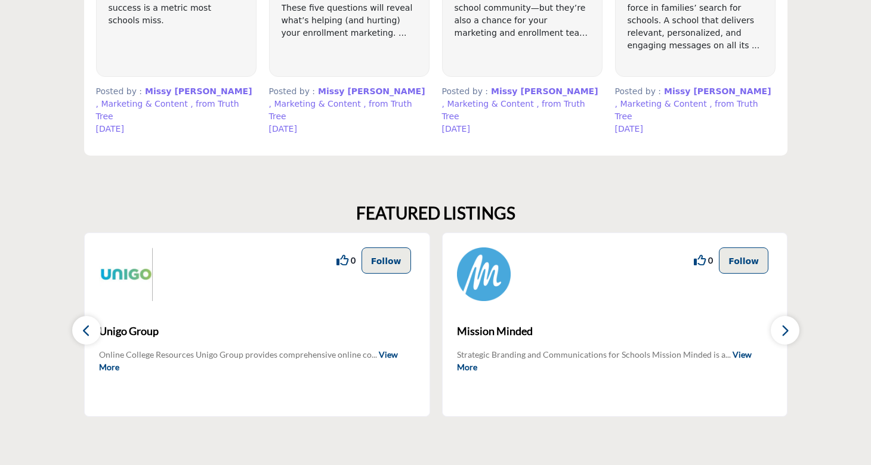
click at [788, 323] on icon "button" at bounding box center [786, 330] width 10 height 15
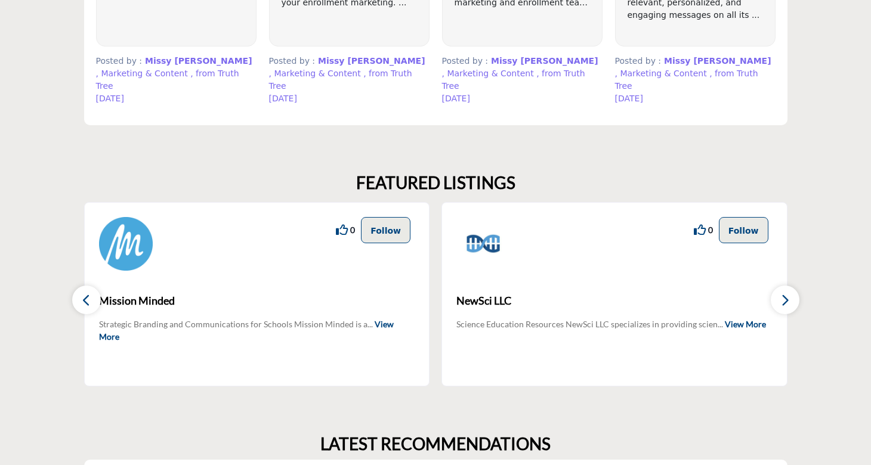
scroll to position [1010, 0]
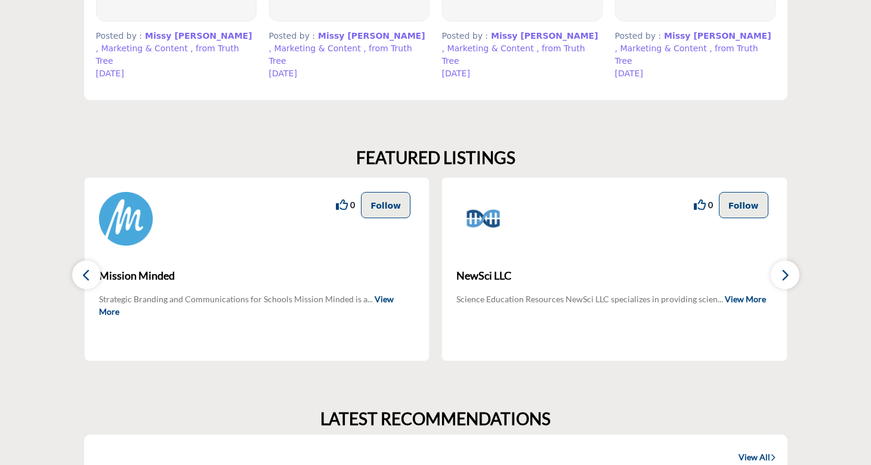
click at [785, 268] on icon "button" at bounding box center [786, 275] width 10 height 15
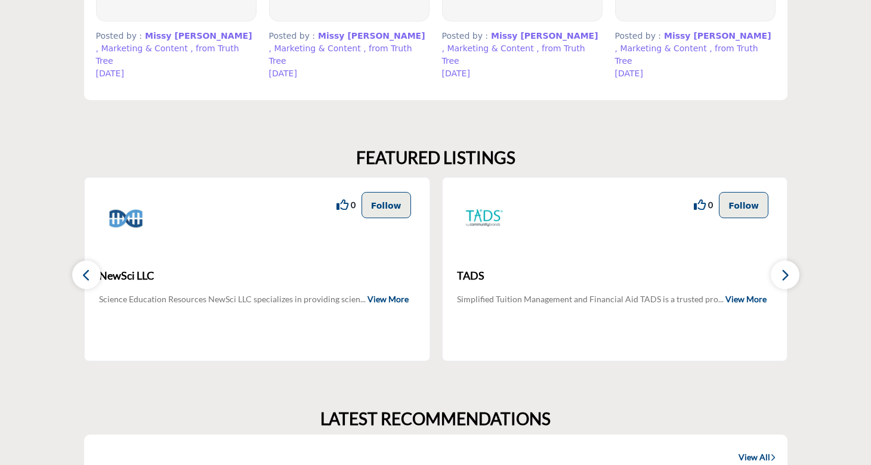
click at [785, 268] on icon "button" at bounding box center [786, 275] width 10 height 15
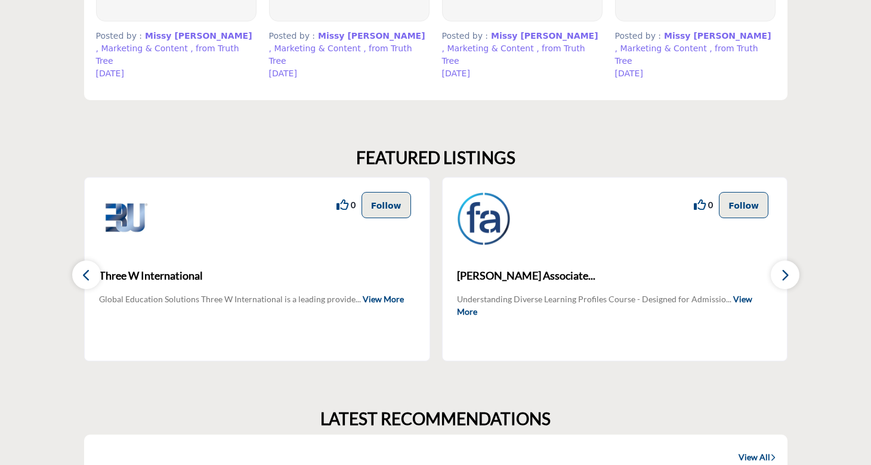
click at [785, 268] on icon "button" at bounding box center [786, 275] width 10 height 15
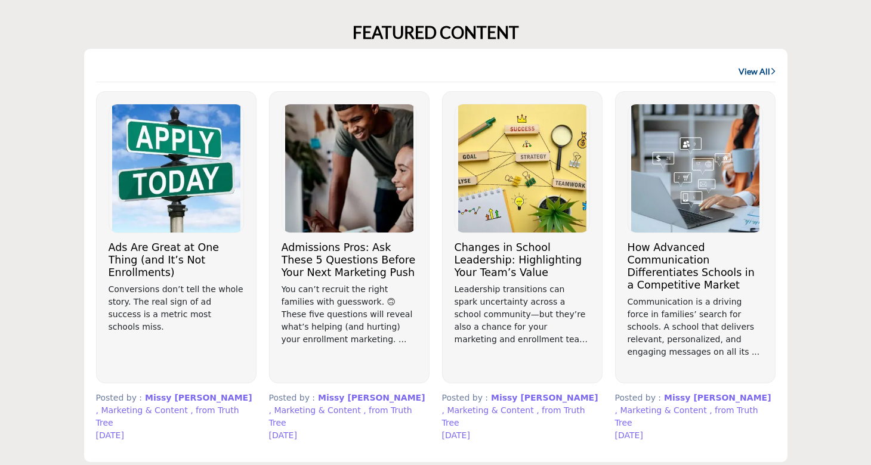
scroll to position [649, 0]
click at [214, 209] on img at bounding box center [176, 168] width 134 height 128
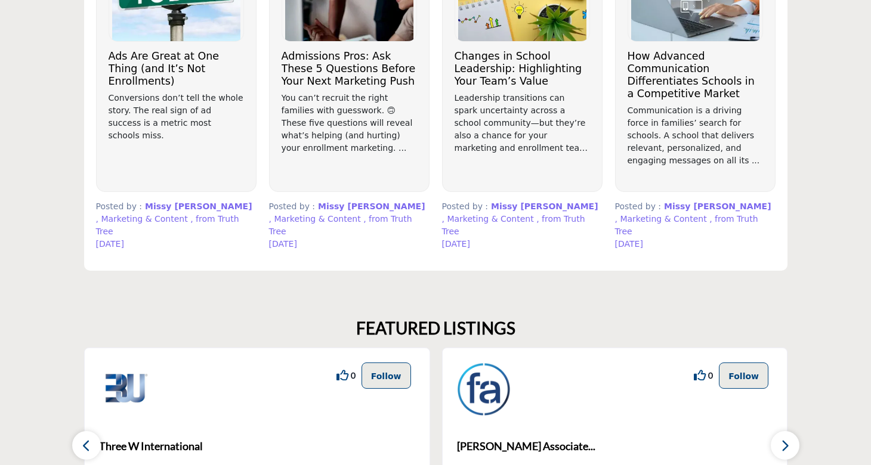
scroll to position [839, 0]
click at [718, 115] on p "Communication is a driving force in families’ search for schools. A school that…" at bounding box center [695, 136] width 135 height 63
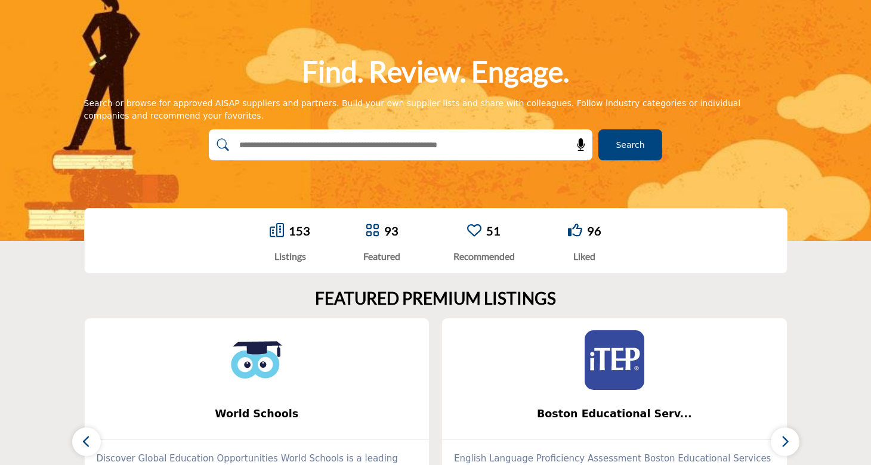
scroll to position [0, 0]
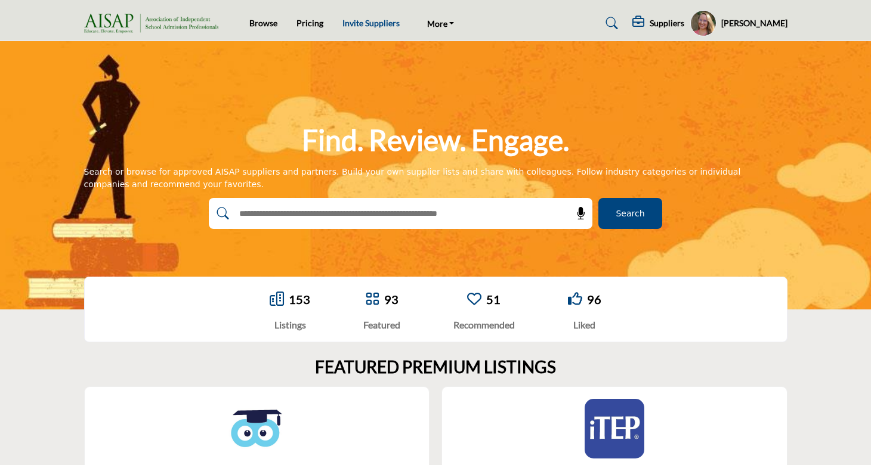
click at [377, 28] on link "Invite Suppliers" at bounding box center [371, 23] width 57 height 10
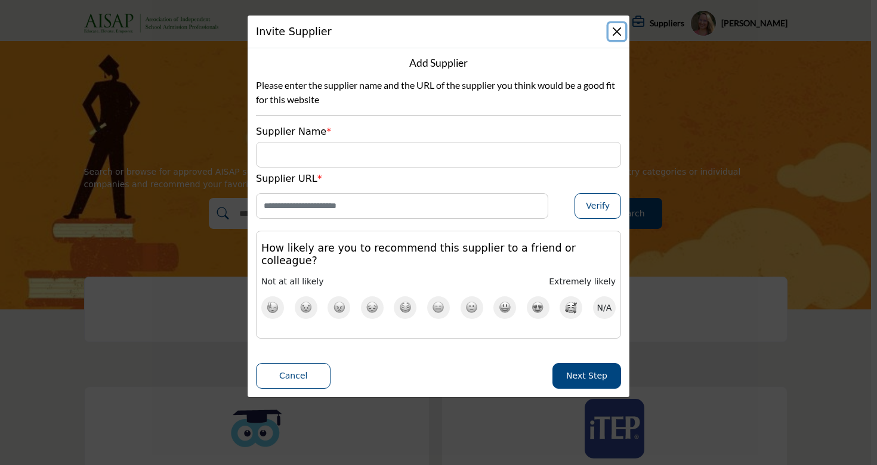
click at [616, 32] on button "Close" at bounding box center [617, 31] width 17 height 17
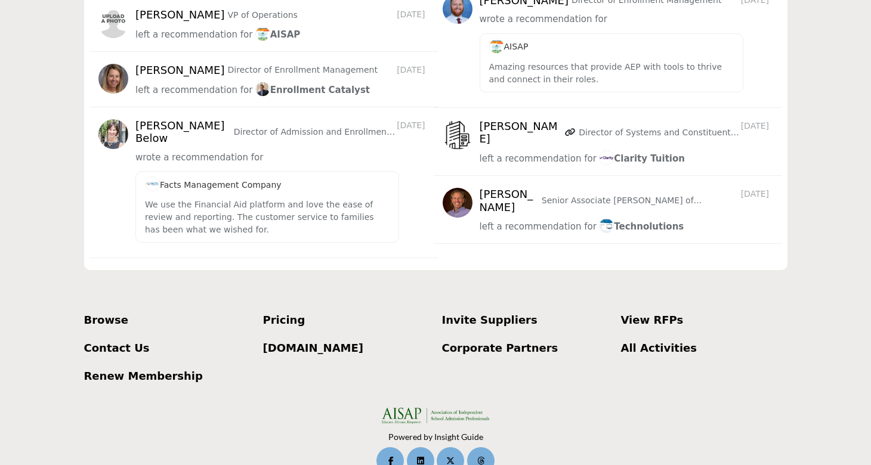
scroll to position [1682, 0]
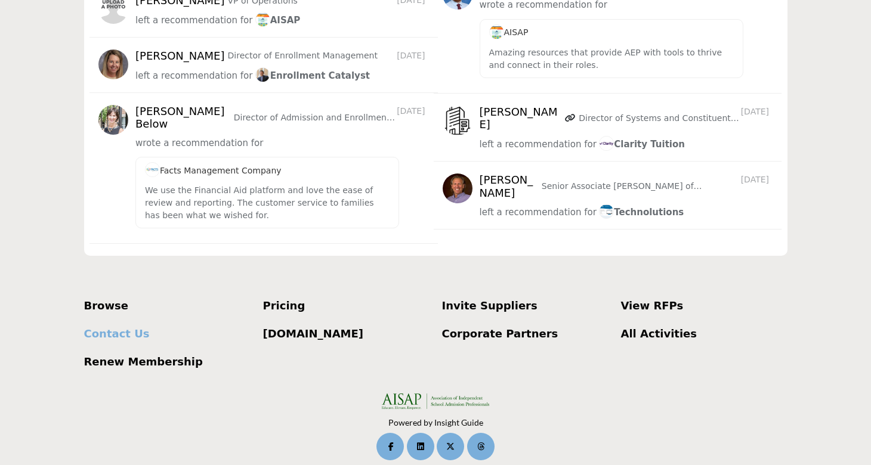
click at [104, 326] on p "Contact Us" at bounding box center [167, 334] width 166 height 16
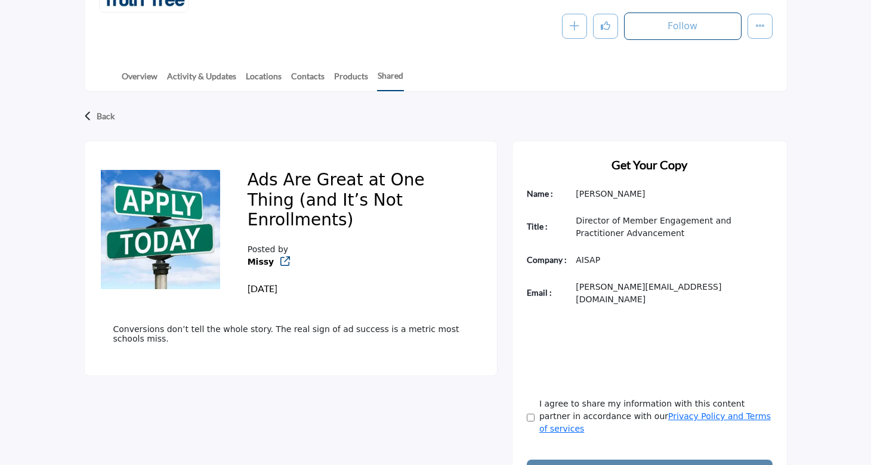
scroll to position [239, 0]
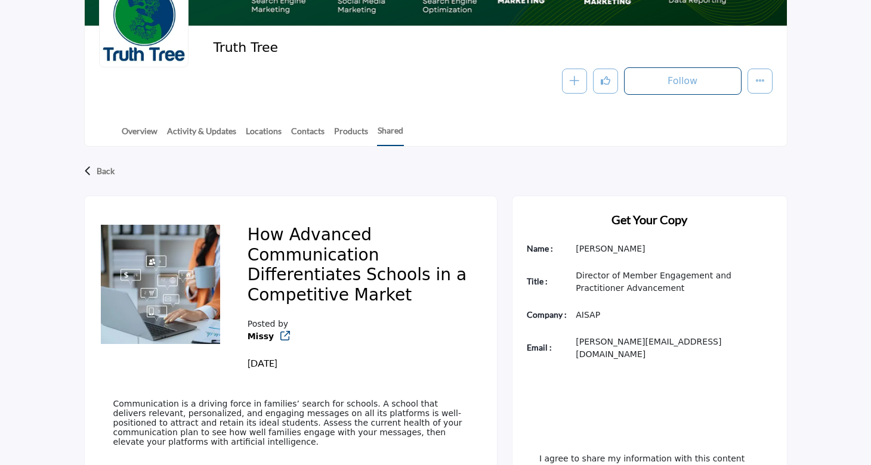
scroll to position [162, 0]
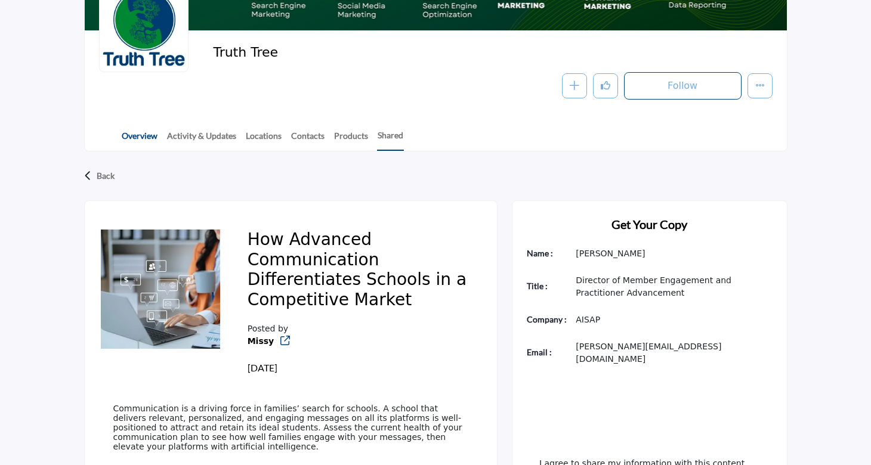
click at [150, 135] on link "Overview" at bounding box center [139, 139] width 37 height 21
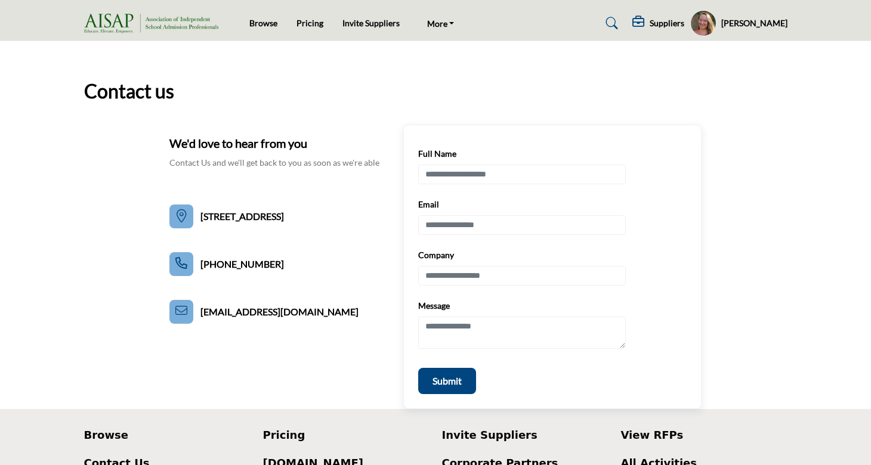
drag, startPoint x: 307, startPoint y: 312, endPoint x: 290, endPoint y: 316, distance: 17.8
click at [290, 315] on div "We'd love to hear from you Contact Us and we'll get back to you as soon as we'r…" at bounding box center [435, 267] width 532 height 285
click at [290, 316] on div "We'd love to hear from you Contact Us and we'll get back to you as soon as we'r…" at bounding box center [435, 267] width 532 height 285
drag, startPoint x: 290, startPoint y: 316, endPoint x: 289, endPoint y: 305, distance: 11.4
click at [289, 306] on div "We'd love to hear from you Contact Us and we'll get back to you as soon as we'r…" at bounding box center [435, 267] width 532 height 285
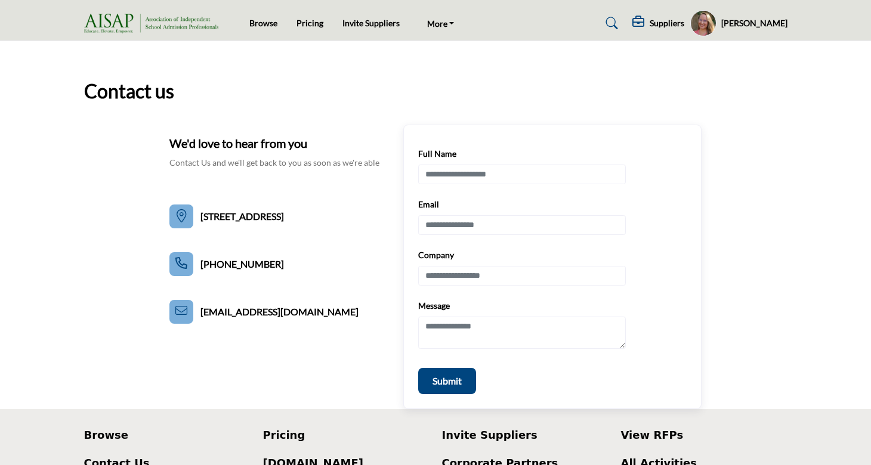
click at [289, 305] on div "We'd love to hear from you Contact Us and we'll get back to you as soon as we'r…" at bounding box center [435, 267] width 532 height 285
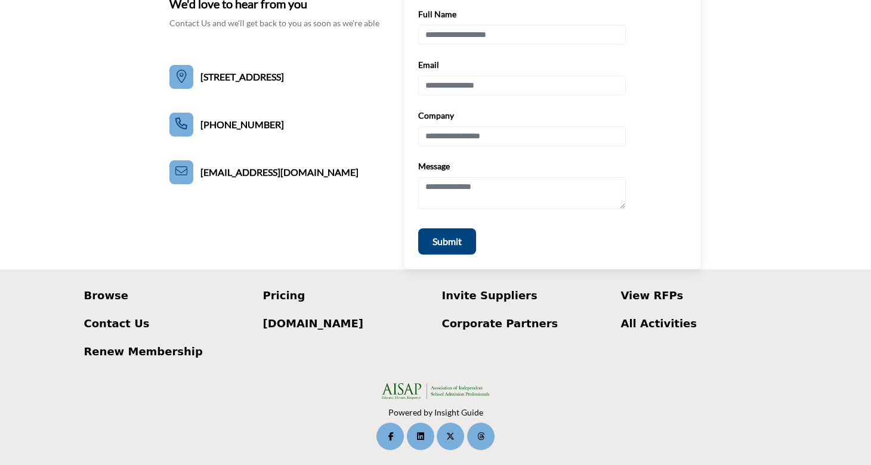
scroll to position [138, 0]
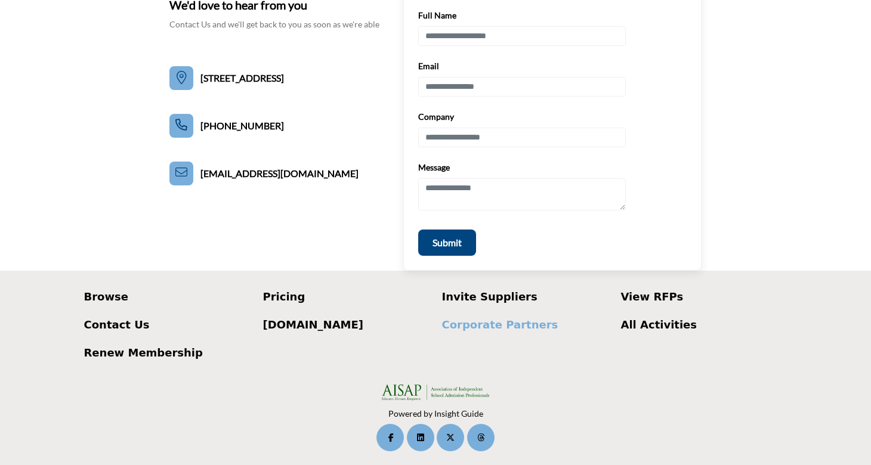
click at [505, 324] on p "Corporate Partners" at bounding box center [525, 325] width 166 height 16
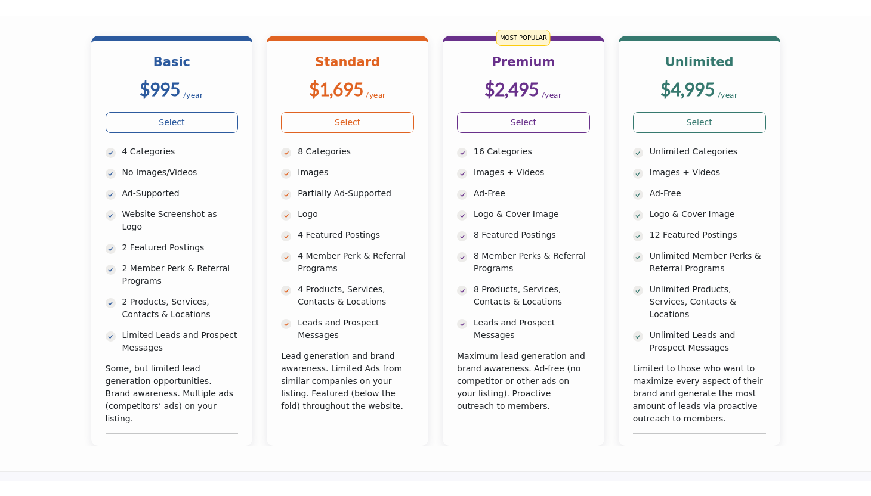
scroll to position [414, 0]
